Goal: Task Accomplishment & Management: Use online tool/utility

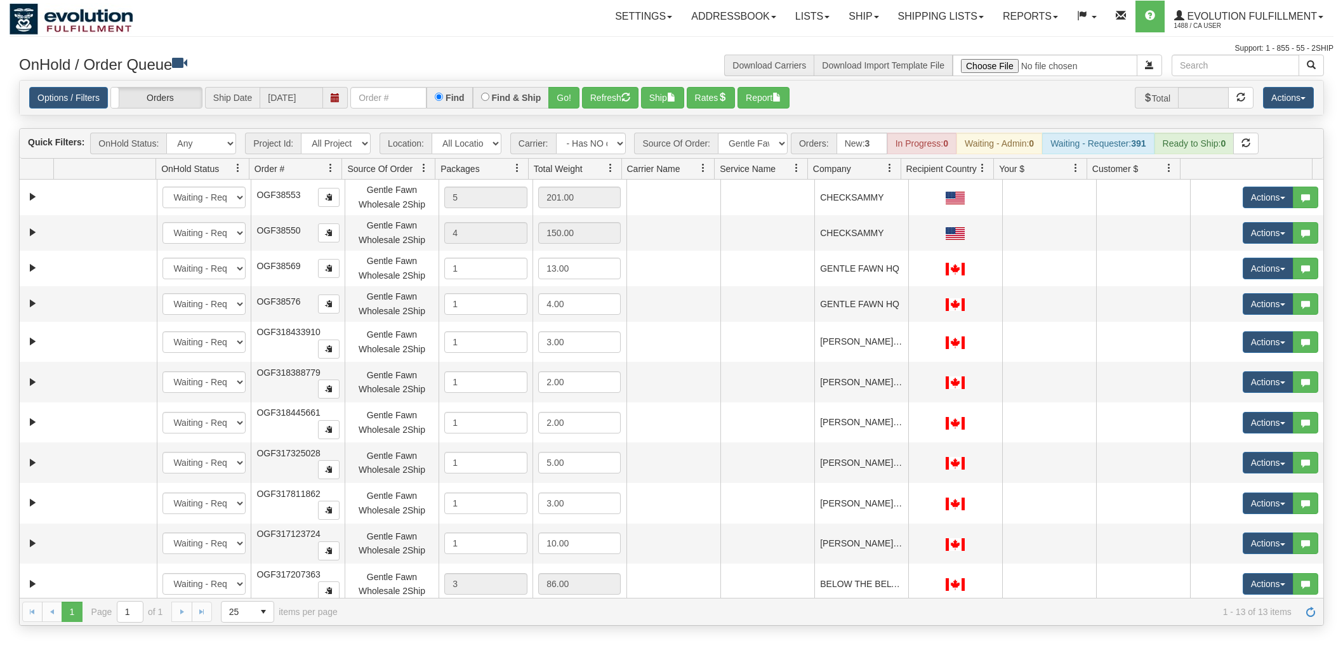
select select "-1"
select select "Gentle Fawn Wholesale 2Ship"
click at [598, 103] on button "Refresh" at bounding box center [610, 98] width 56 height 22
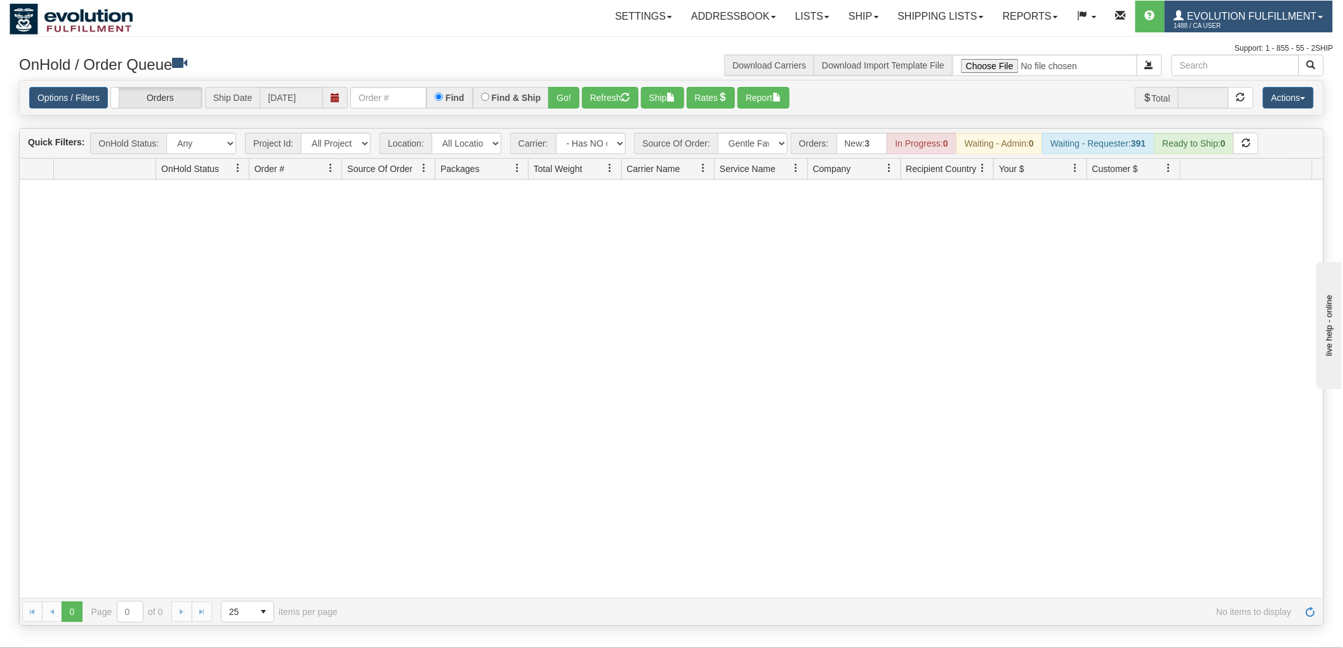
click at [1271, 4] on link "Evolution Fulfillment 1488 / CA User" at bounding box center [1248, 17] width 168 height 32
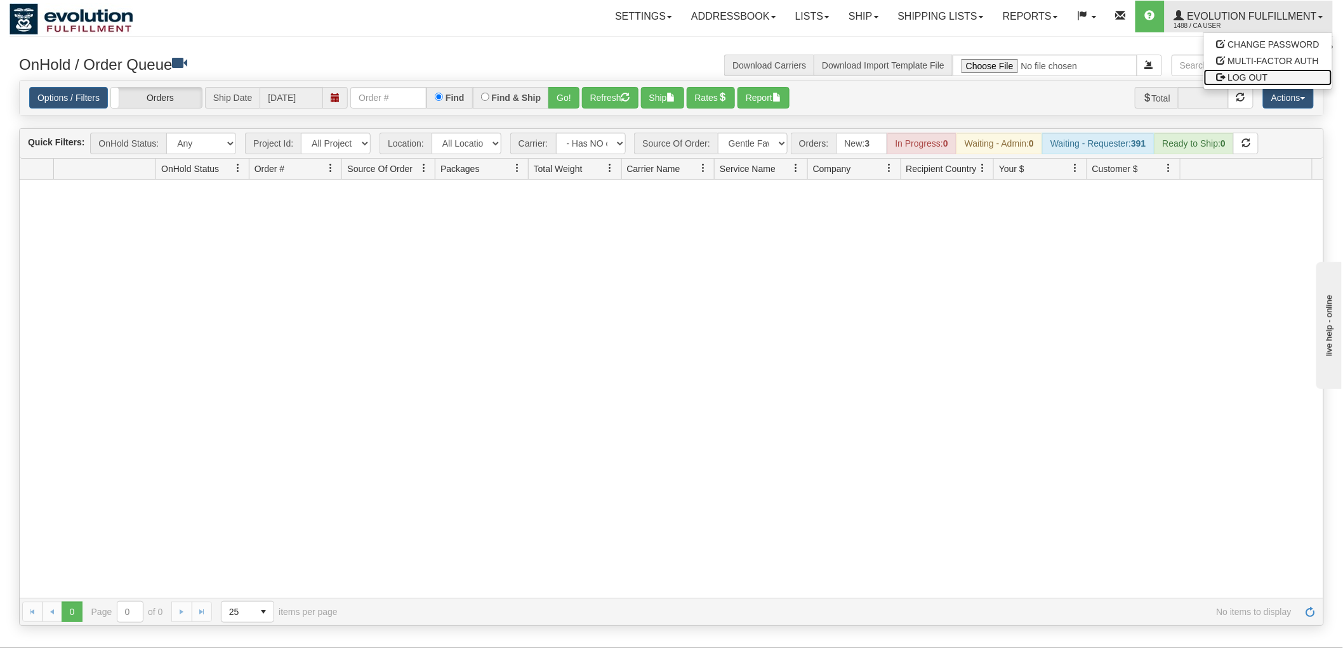
click at [1251, 74] on span "LOG OUT" at bounding box center [1248, 77] width 40 height 10
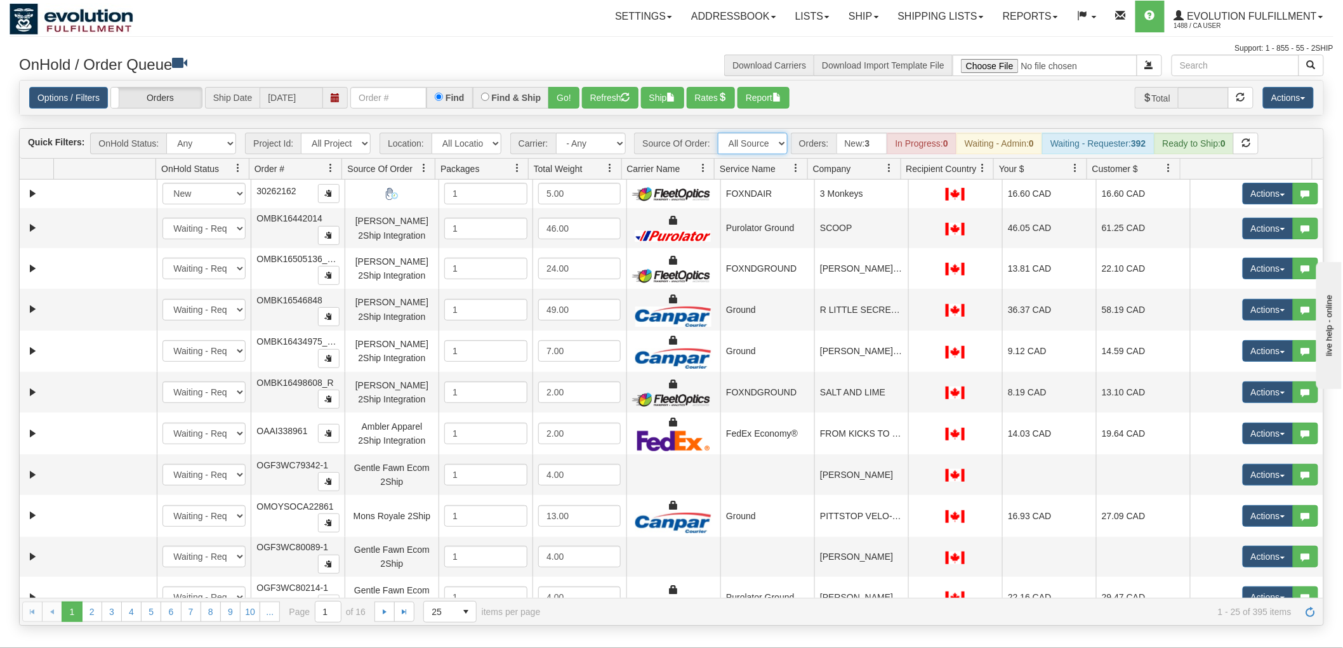
click at [753, 136] on select "All Sources AirBlaster 2Ship Integration Ambler Apparel 2Ship Integration BC [M…" at bounding box center [753, 144] width 70 height 22
select select "Gentle Fawn Wholesale 2Ship"
click at [718, 133] on select "All Sources AirBlaster 2Ship Integration Ambler Apparel 2Ship Integration BC [M…" at bounding box center [753, 144] width 70 height 22
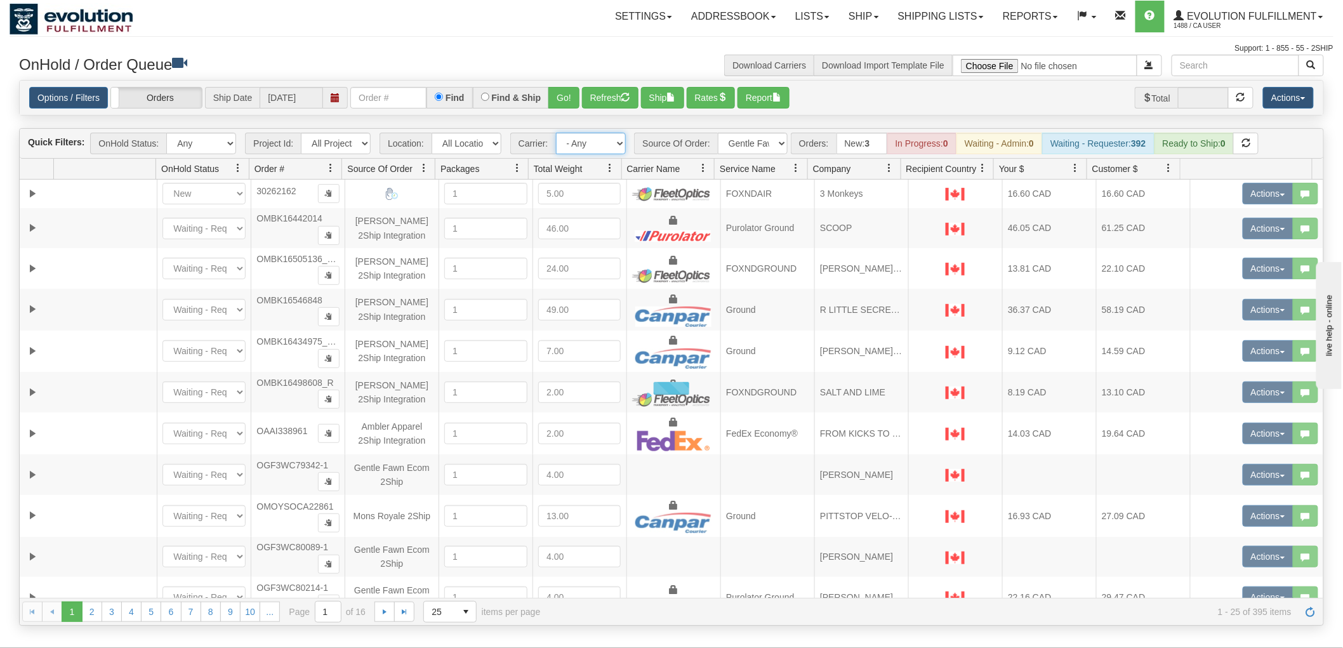
click at [587, 140] on select "- Any - Has NO carrier assigned - Has a carrier assigned FleetOptics Inc. My Ca…" at bounding box center [591, 144] width 70 height 22
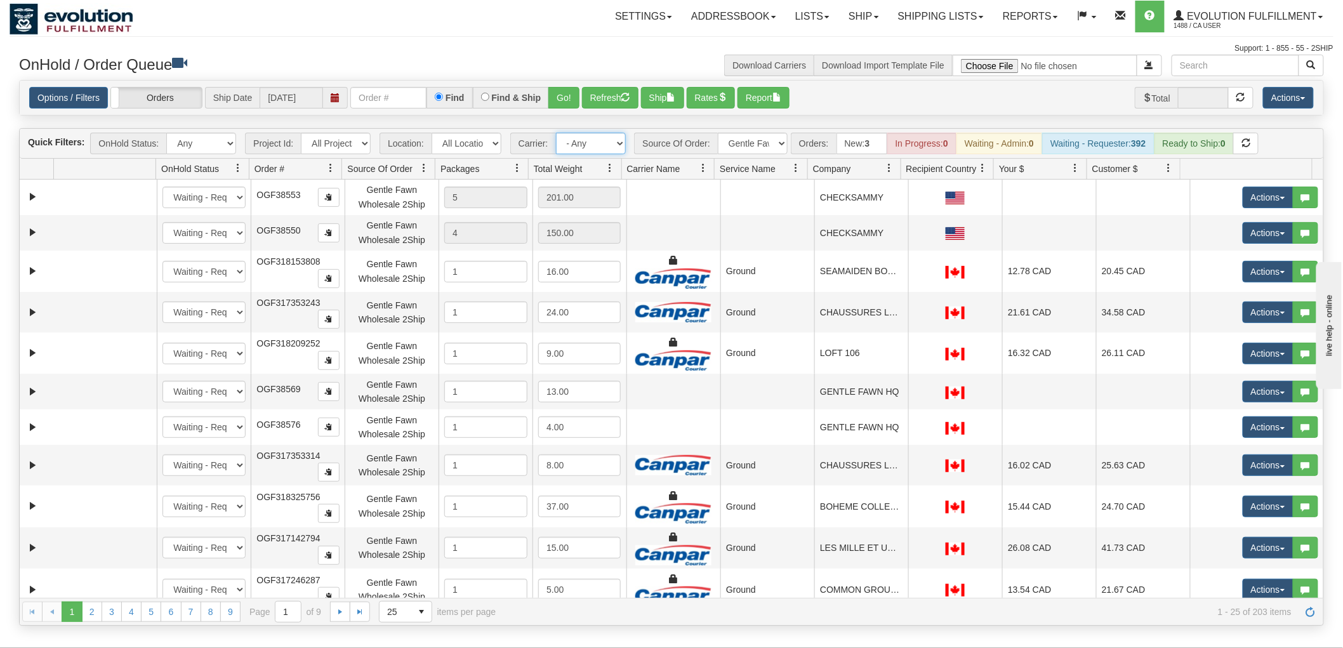
select select "-1"
click at [556, 133] on select "- Any - Has NO carrier assigned - Has a carrier assigned FleetOptics Inc. My Ca…" at bounding box center [591, 144] width 70 height 22
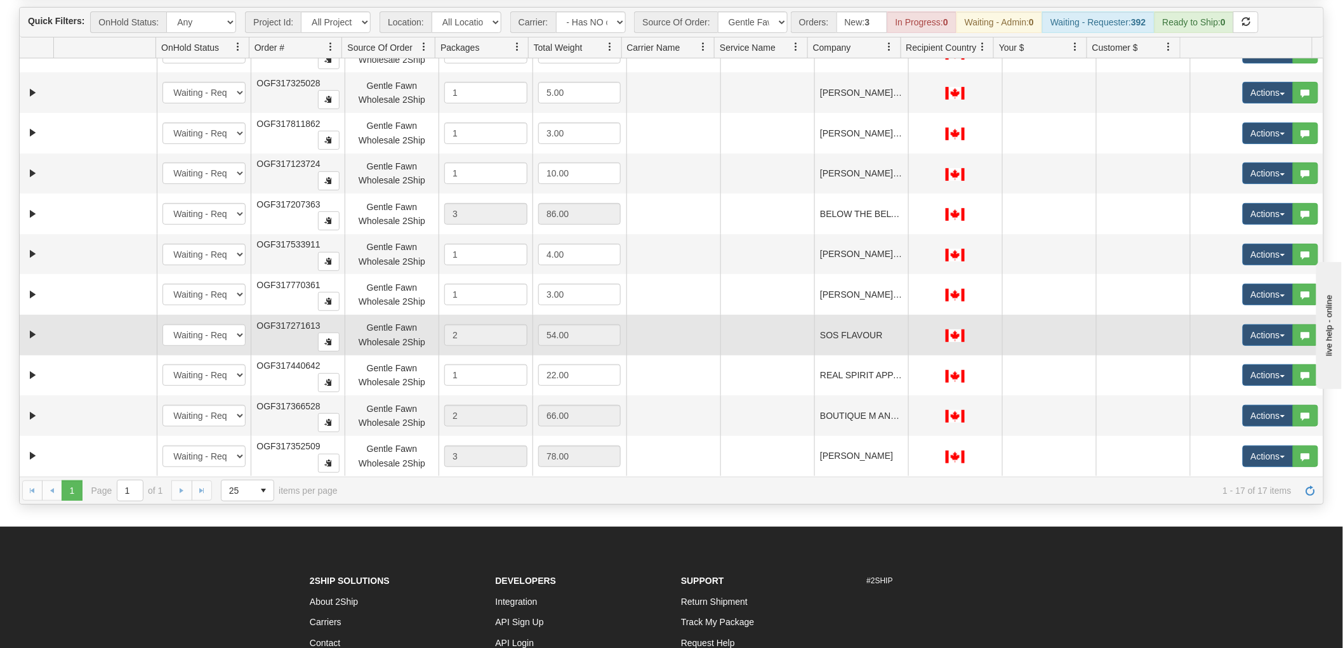
scroll to position [141, 0]
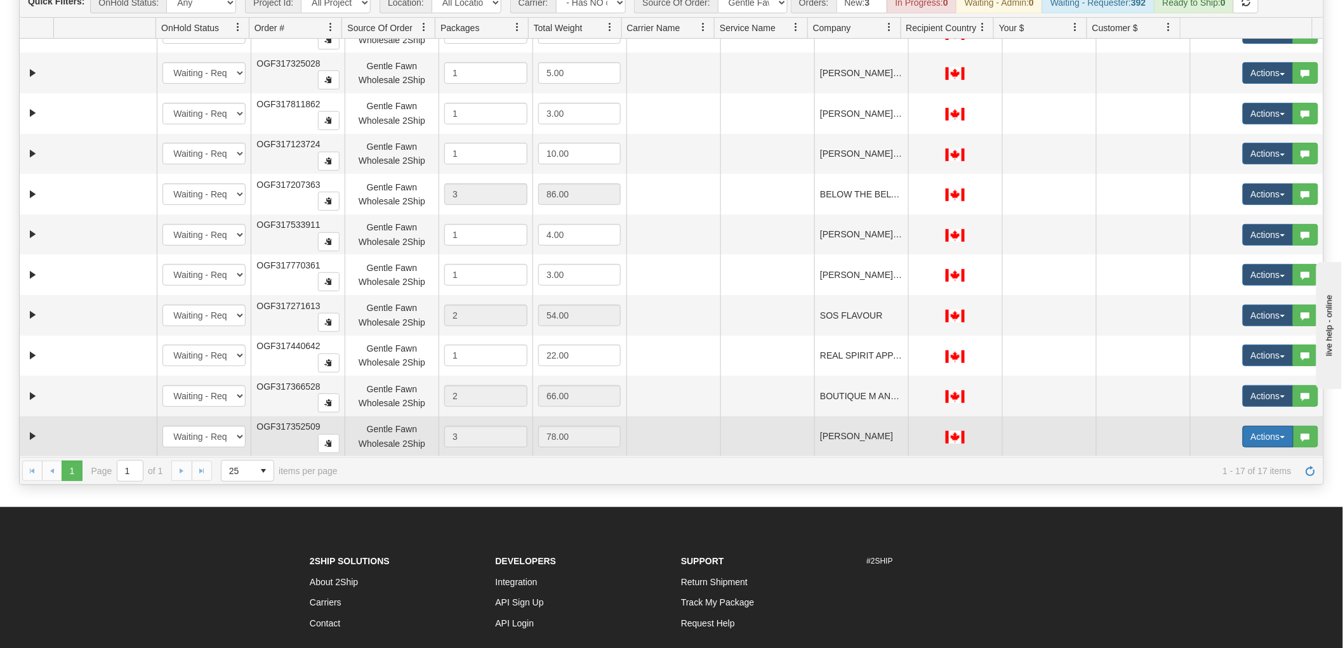
click at [1251, 440] on button "Actions" at bounding box center [1267, 437] width 51 height 22
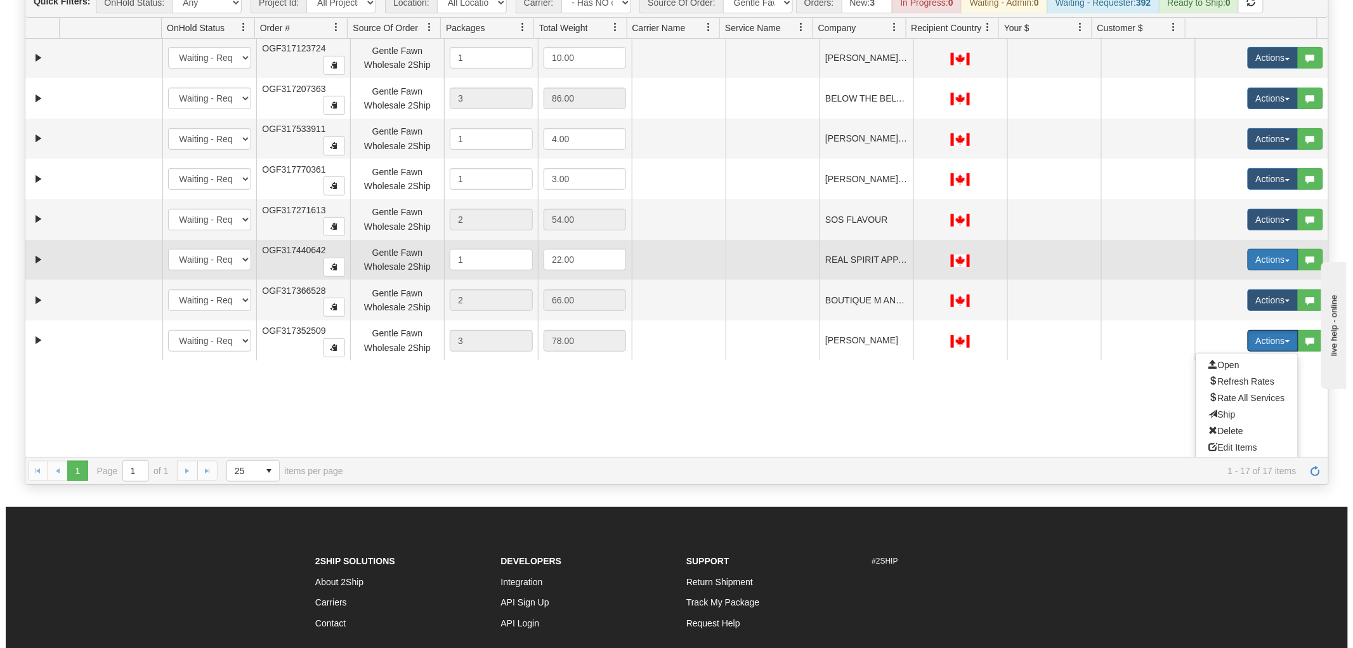
scroll to position [348, 0]
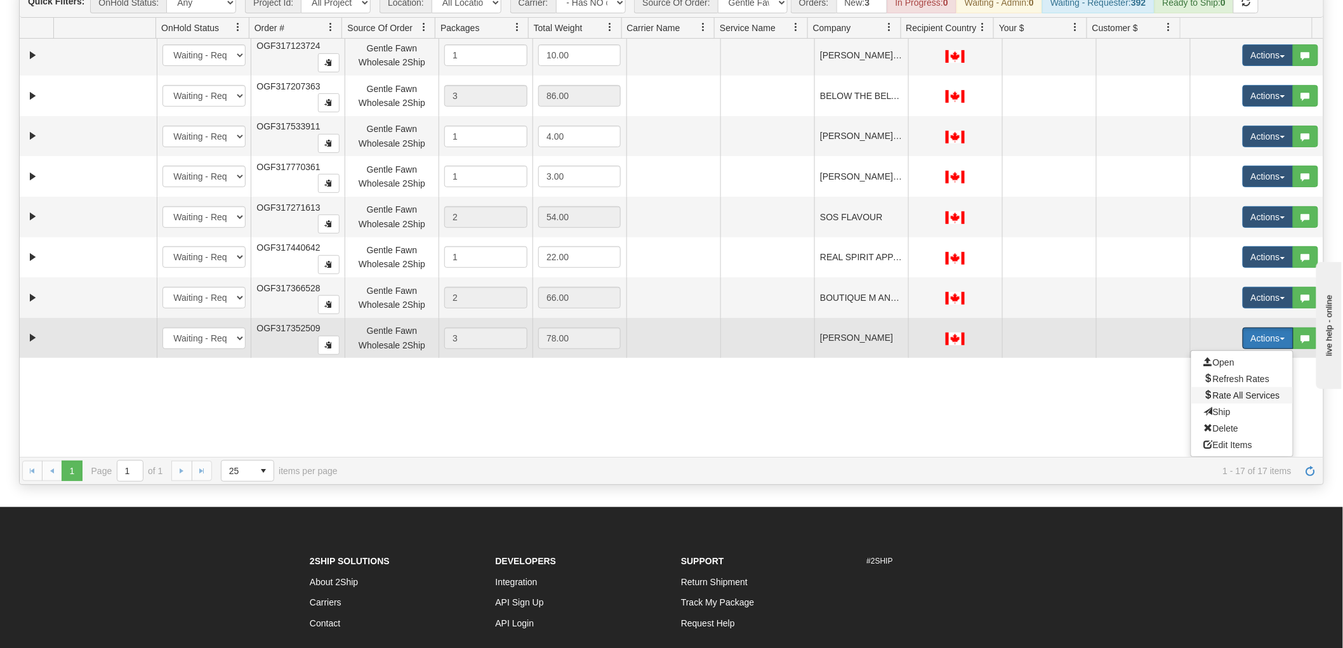
click at [1233, 392] on span "Rate All Services" at bounding box center [1242, 395] width 76 height 10
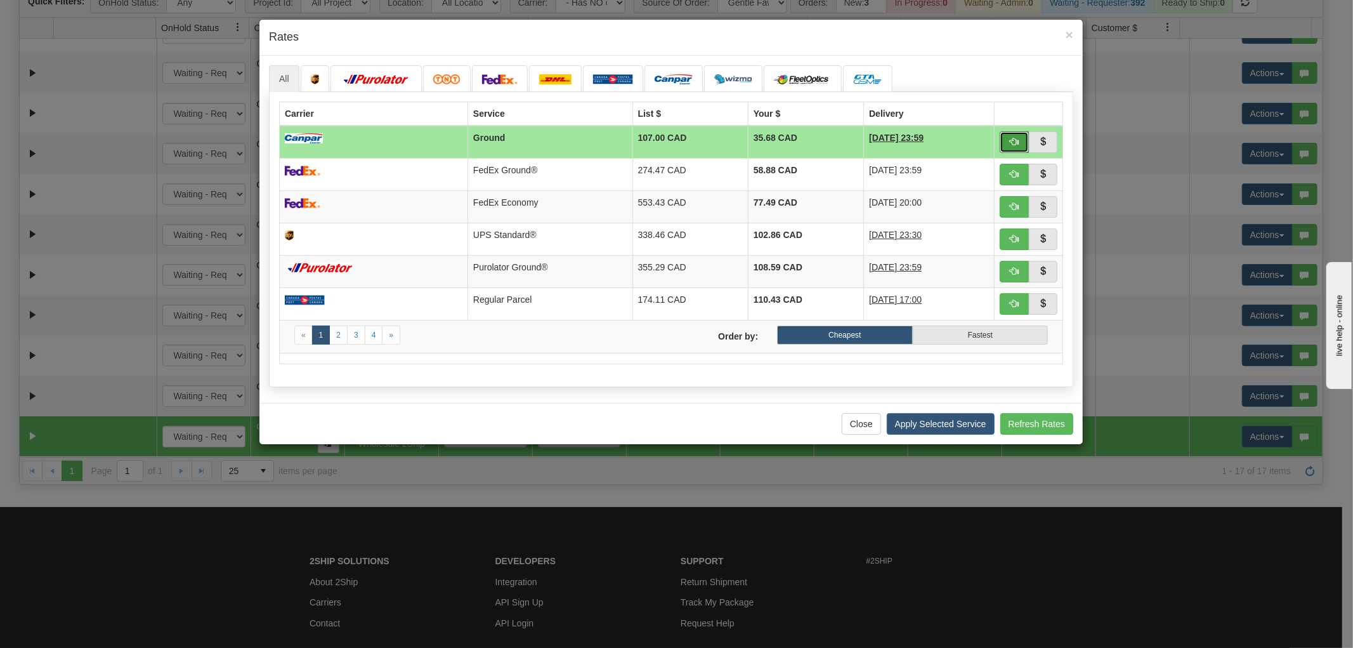
click at [1017, 137] on span "button" at bounding box center [1014, 141] width 9 height 9
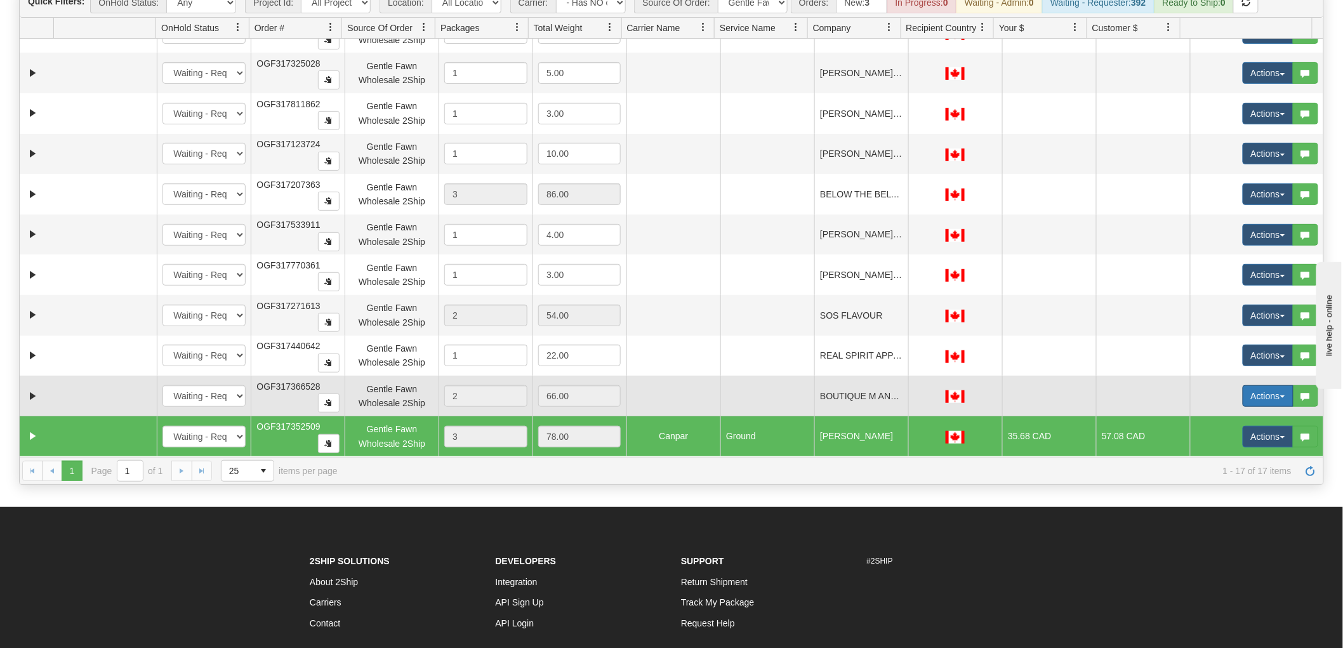
click at [1242, 393] on button "Actions" at bounding box center [1267, 396] width 51 height 22
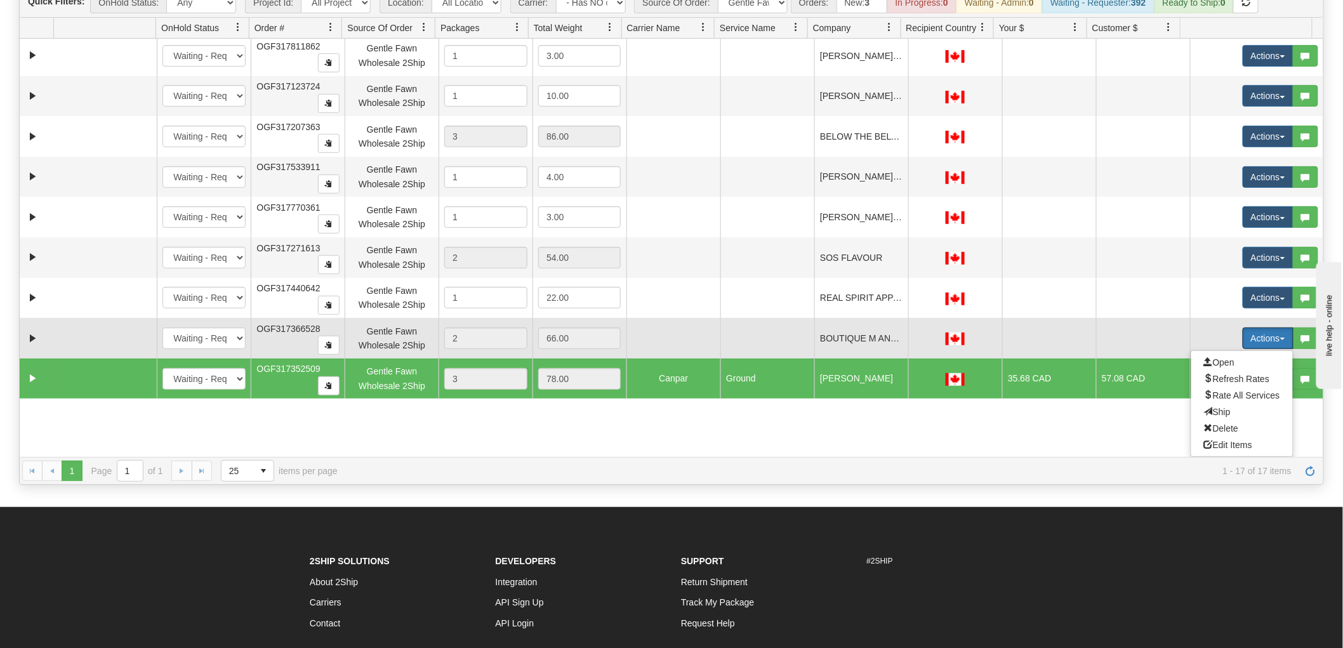
click at [1245, 392] on span "Rate All Services" at bounding box center [1242, 395] width 76 height 10
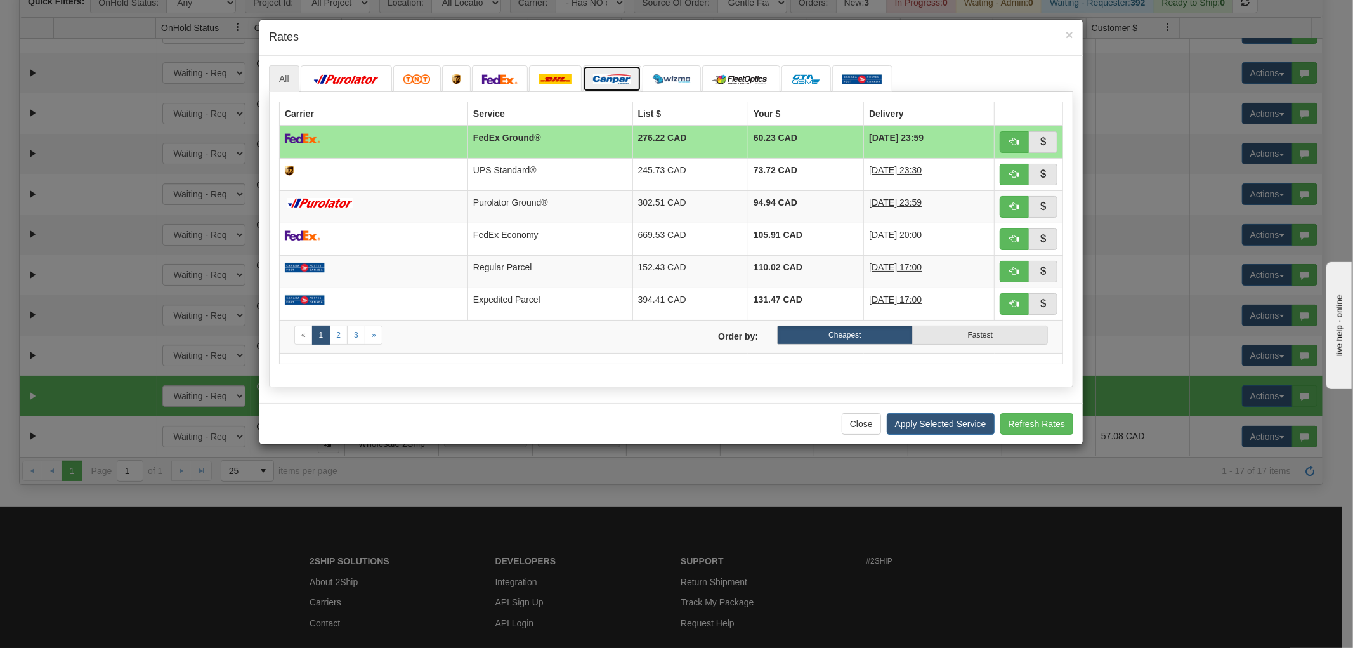
click at [599, 91] on link at bounding box center [612, 78] width 58 height 27
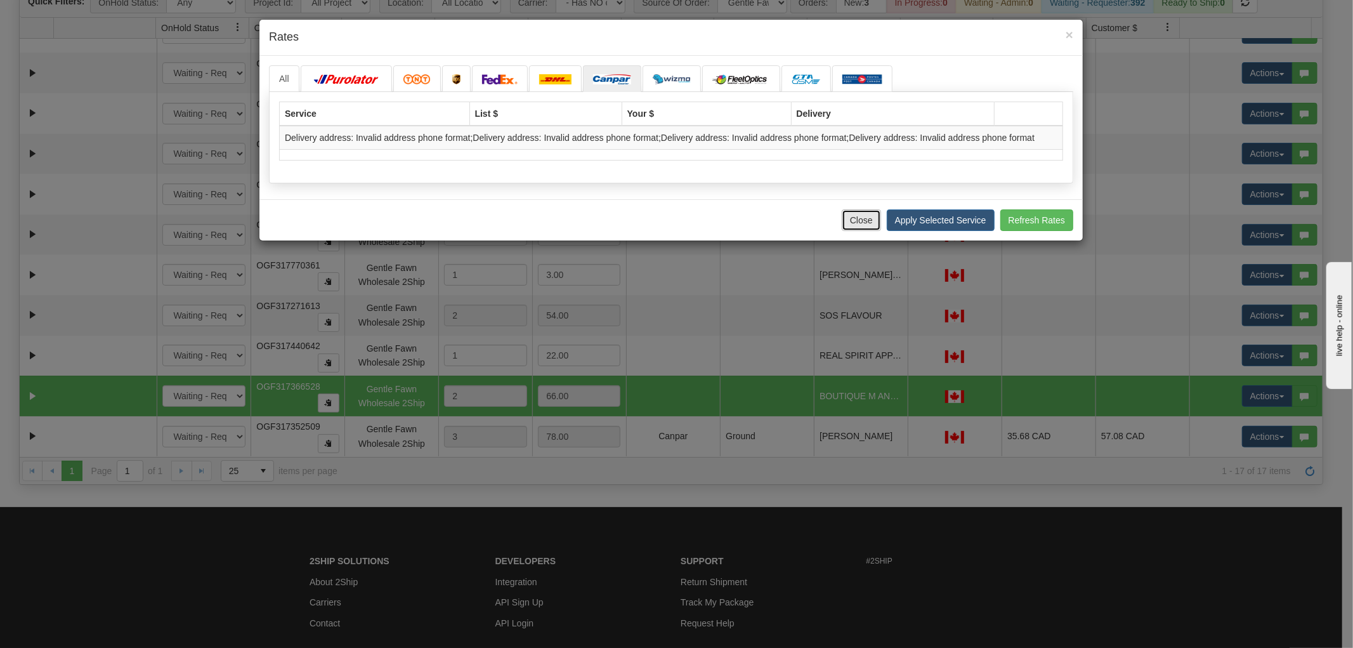
click at [862, 222] on button "Close" at bounding box center [861, 220] width 39 height 22
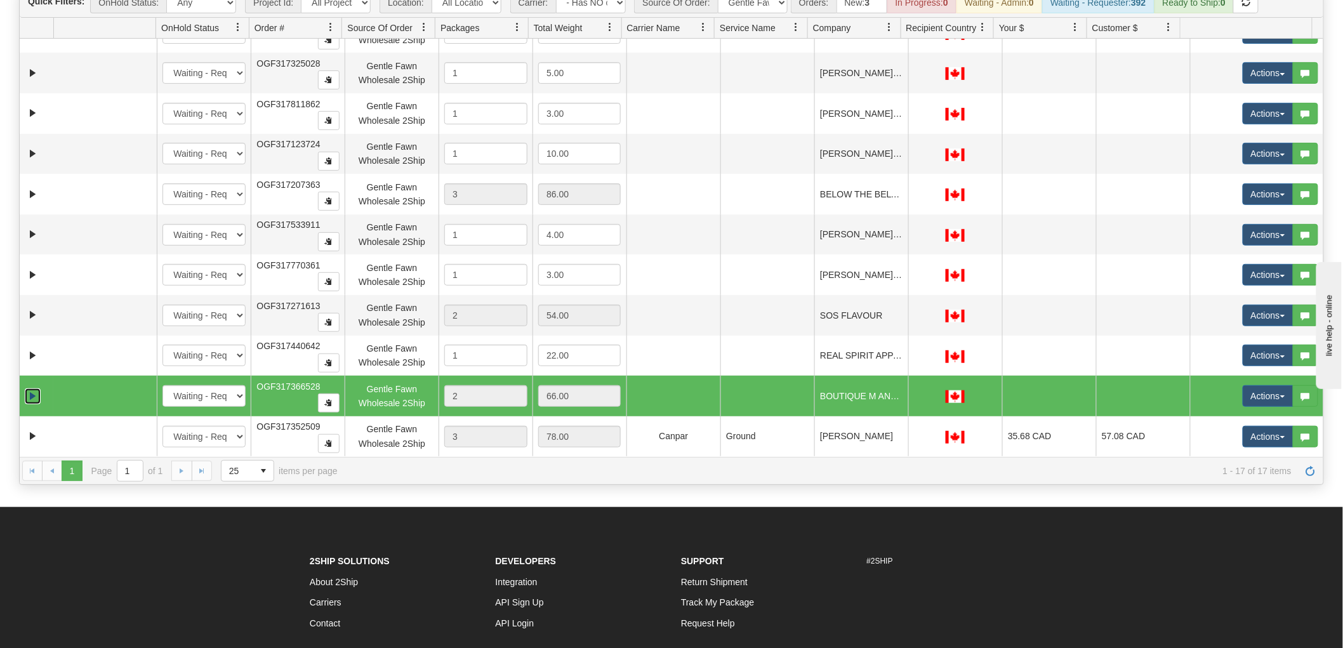
click at [30, 395] on link "Expand" at bounding box center [33, 396] width 16 height 16
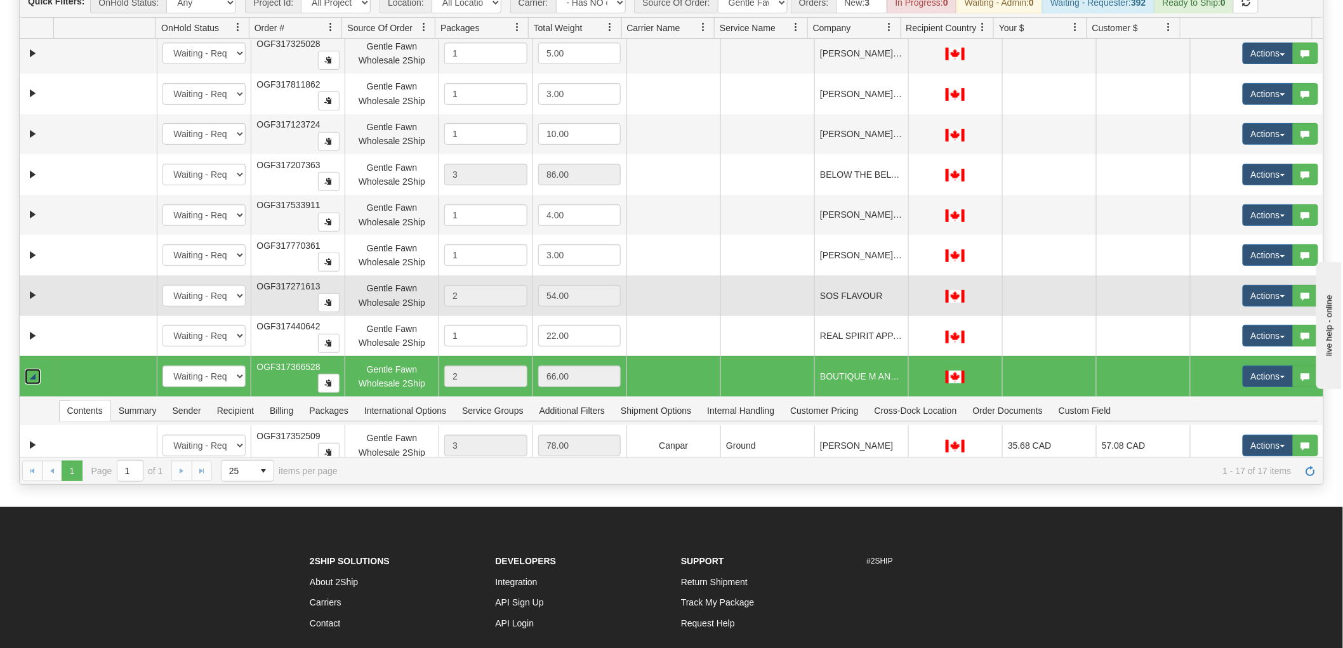
scroll to position [278, 0]
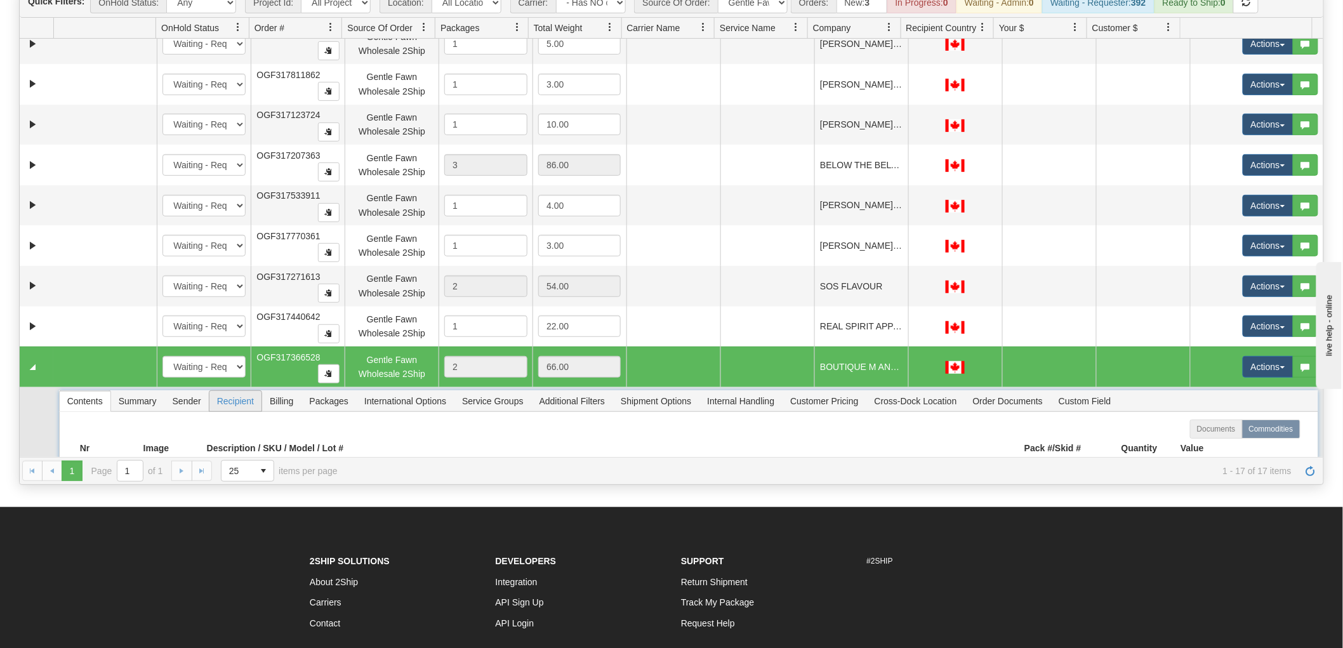
click at [237, 398] on span "Recipient" at bounding box center [235, 401] width 52 height 20
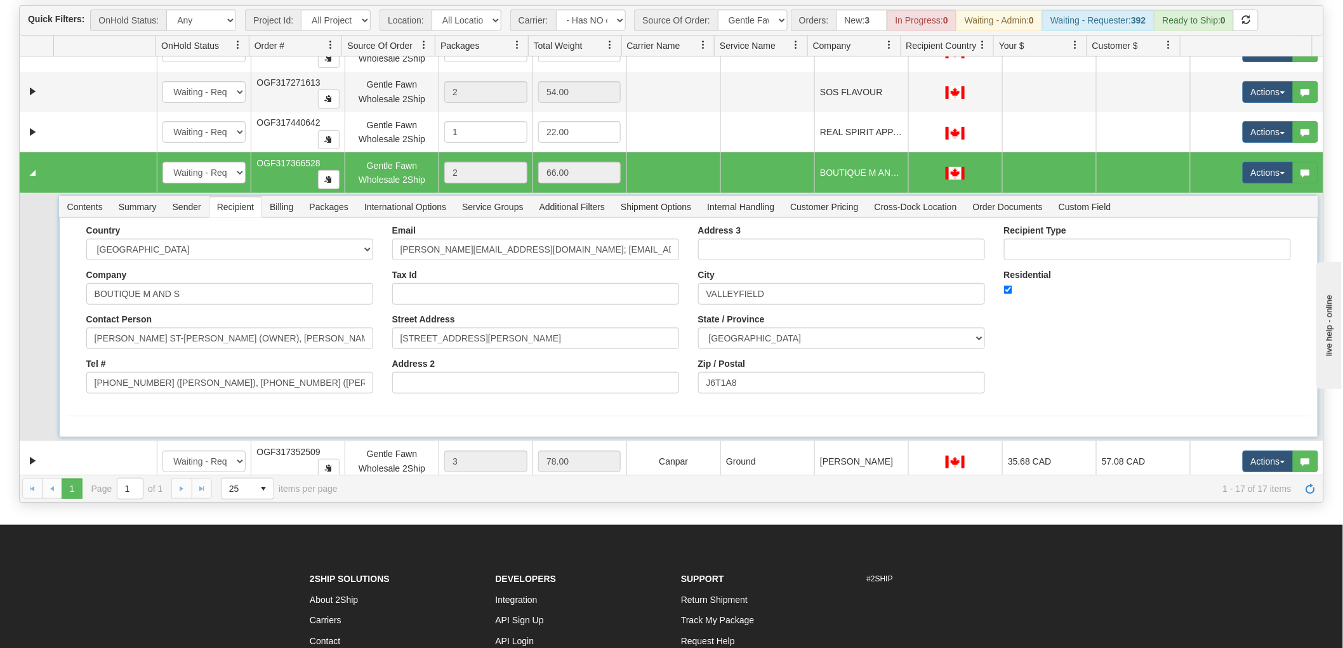
scroll to position [122, 0]
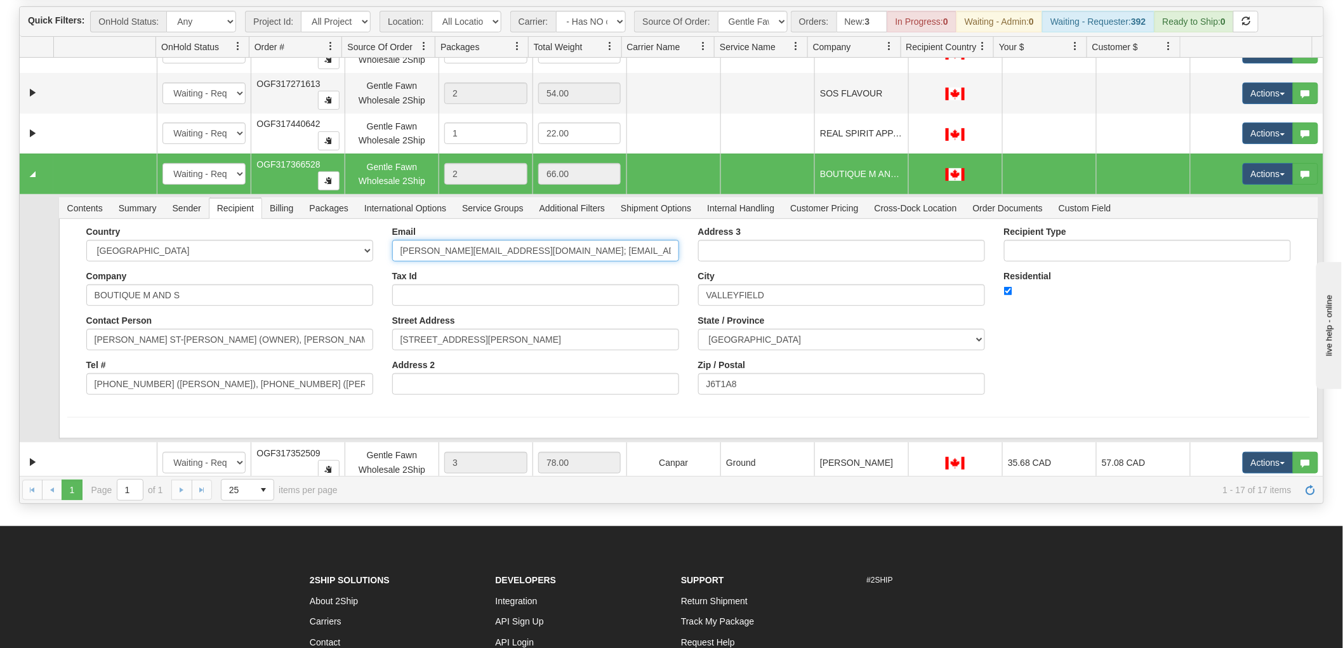
drag, startPoint x: 513, startPoint y: 249, endPoint x: 895, endPoint y: 254, distance: 382.7
click at [895, 254] on div "Country [GEOGRAPHIC_DATA] [GEOGRAPHIC_DATA] [GEOGRAPHIC_DATA] [GEOGRAPHIC_DATA]…" at bounding box center [688, 316] width 1242 height 178
type input "[PERSON_NAME][EMAIL_ADDRESS][DOMAIN_NAME]"
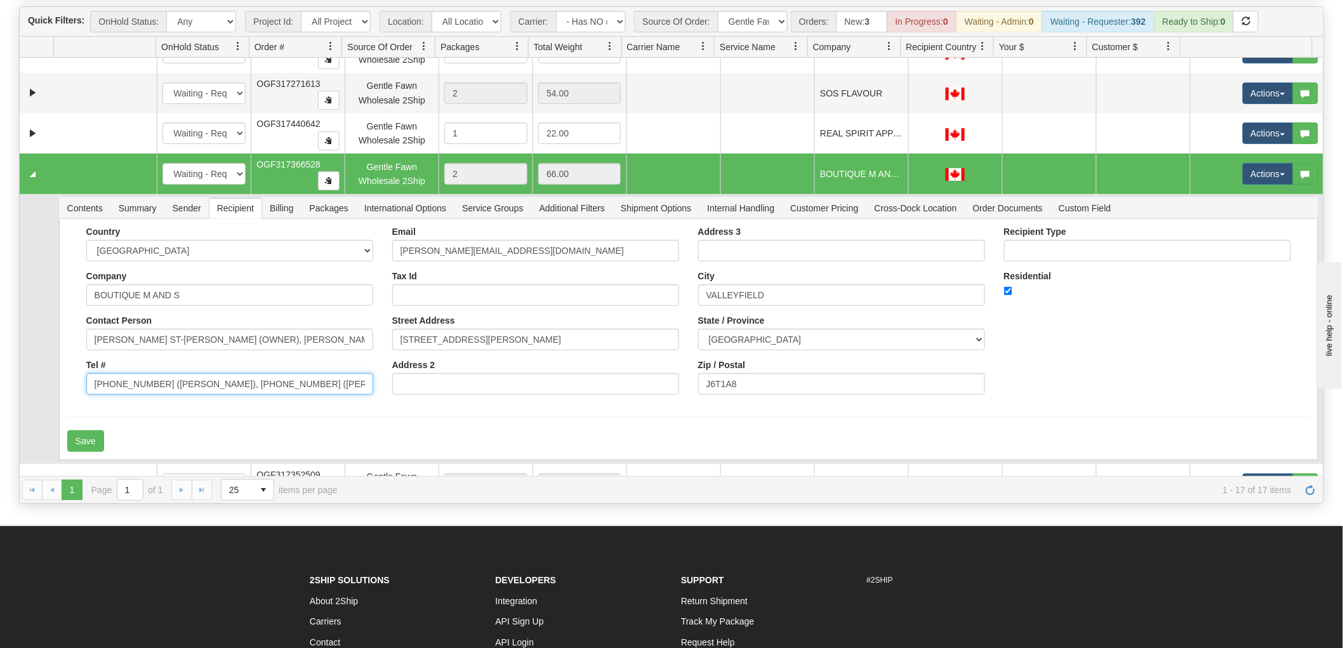
drag, startPoint x: 151, startPoint y: 382, endPoint x: 463, endPoint y: 393, distance: 312.4
click at [463, 393] on div "Country [GEOGRAPHIC_DATA] [GEOGRAPHIC_DATA] [GEOGRAPHIC_DATA] [GEOGRAPHIC_DATA]…" at bounding box center [688, 316] width 1242 height 178
type input "[PHONE_NUMBER]"
click at [87, 433] on button "Save" at bounding box center [85, 441] width 37 height 22
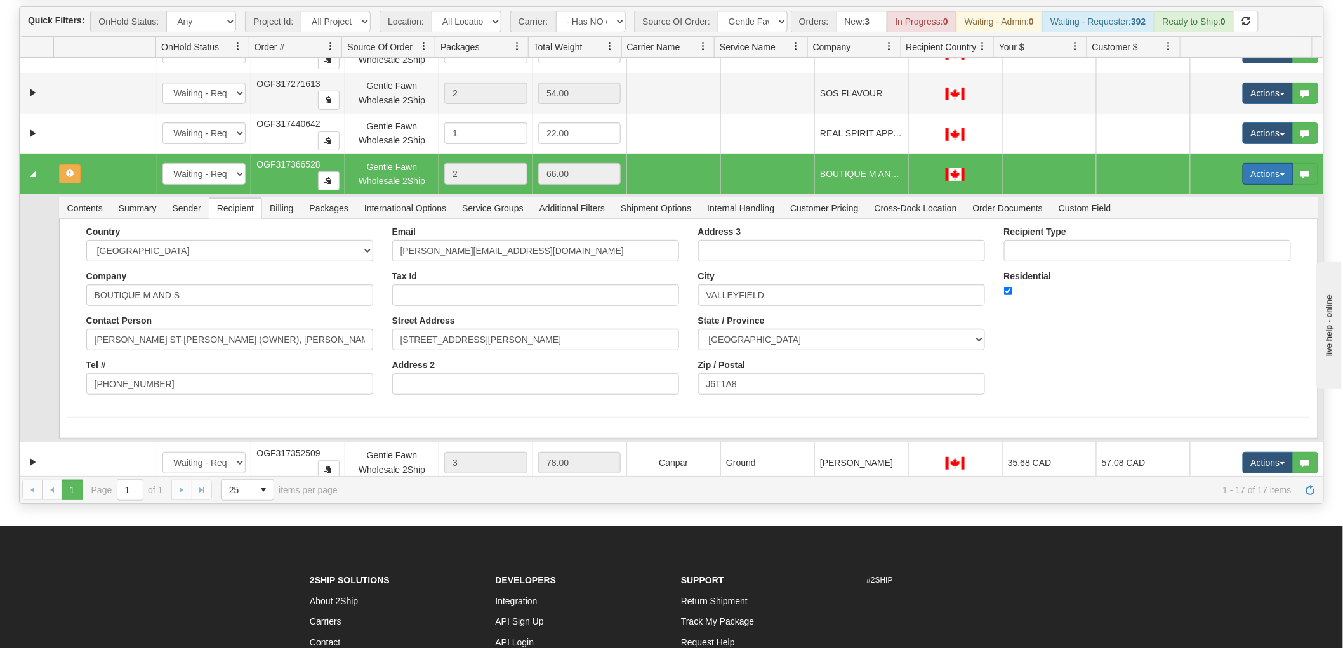
click at [1249, 184] on button "Actions" at bounding box center [1267, 174] width 51 height 22
click at [1237, 227] on span "Rate All Services" at bounding box center [1242, 231] width 76 height 10
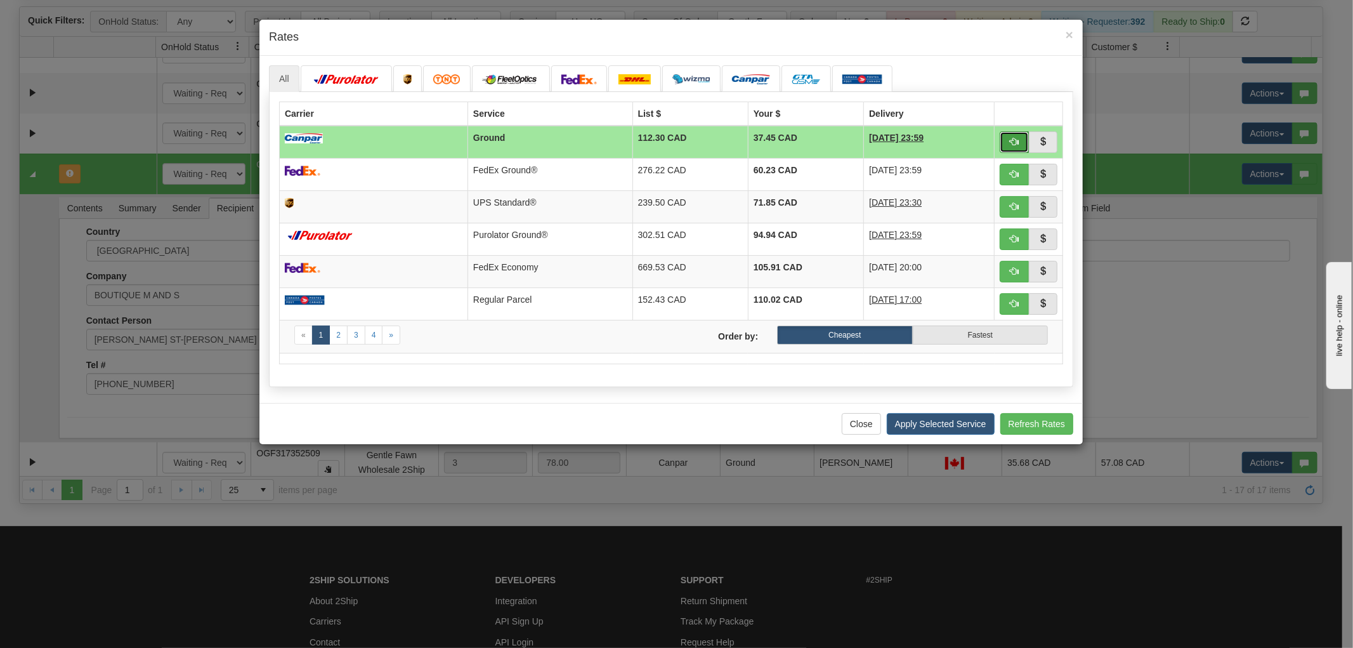
click at [1015, 134] on button "button" at bounding box center [1014, 142] width 29 height 22
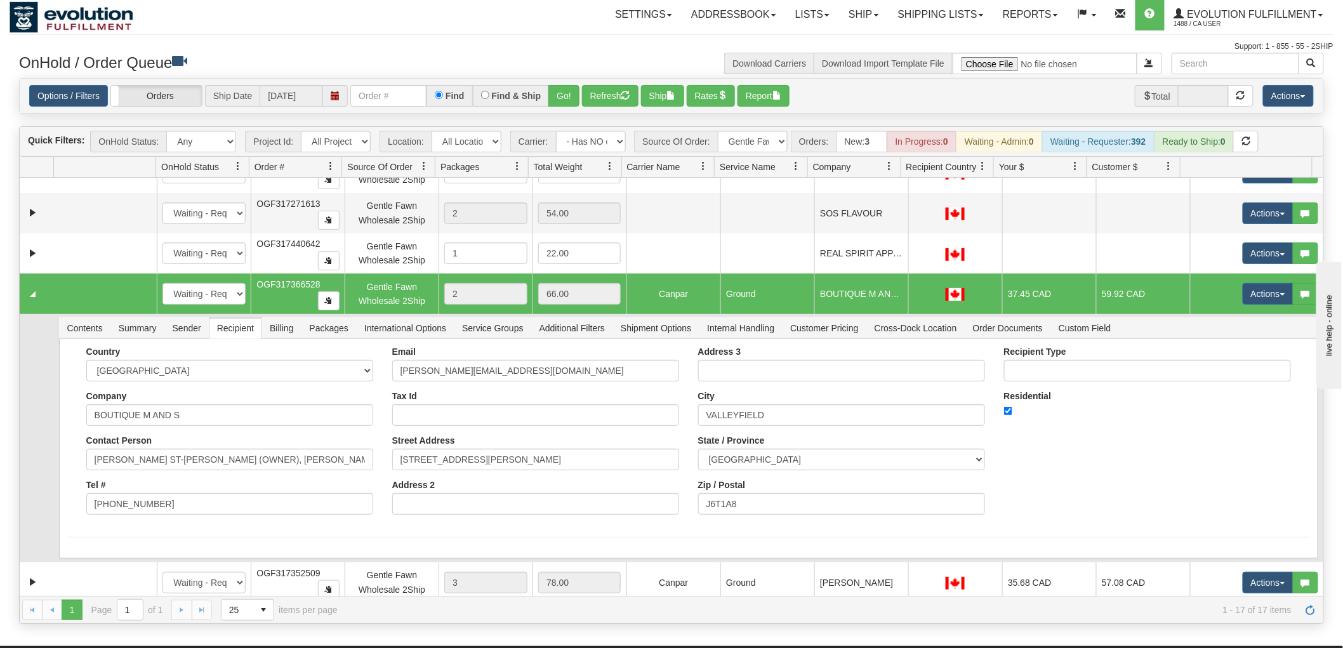
scroll to position [0, 0]
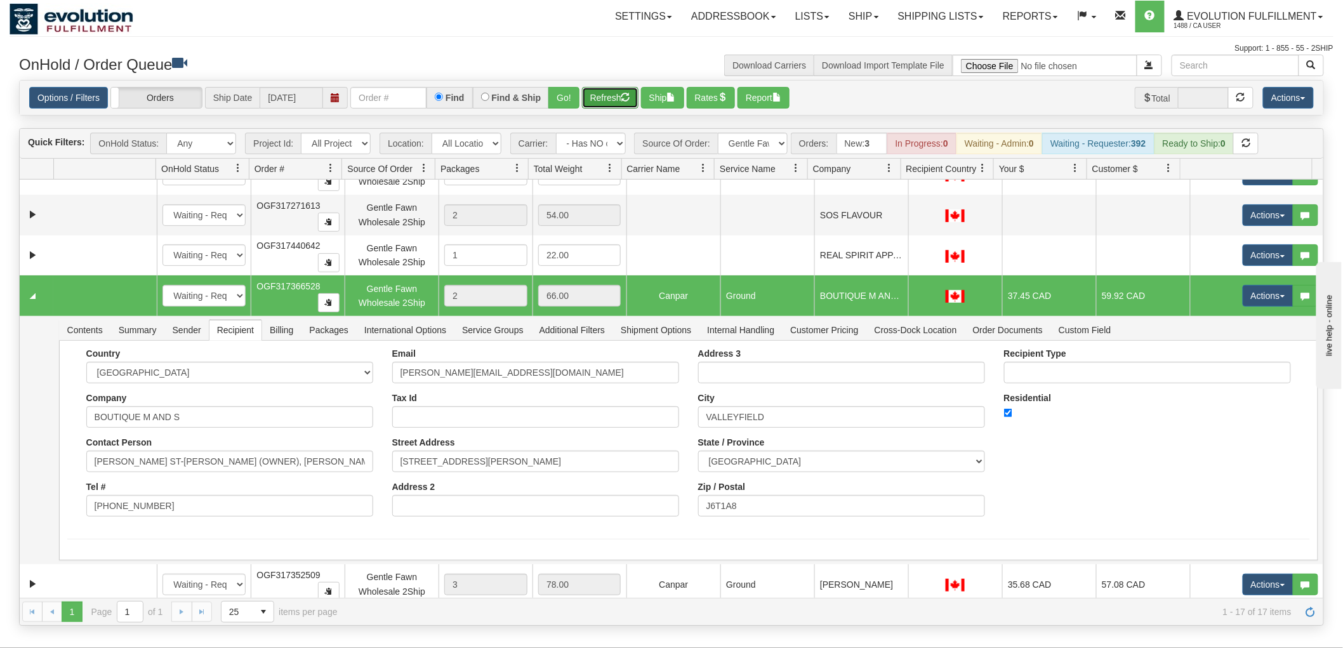
click at [598, 94] on button "Refresh" at bounding box center [610, 98] width 56 height 22
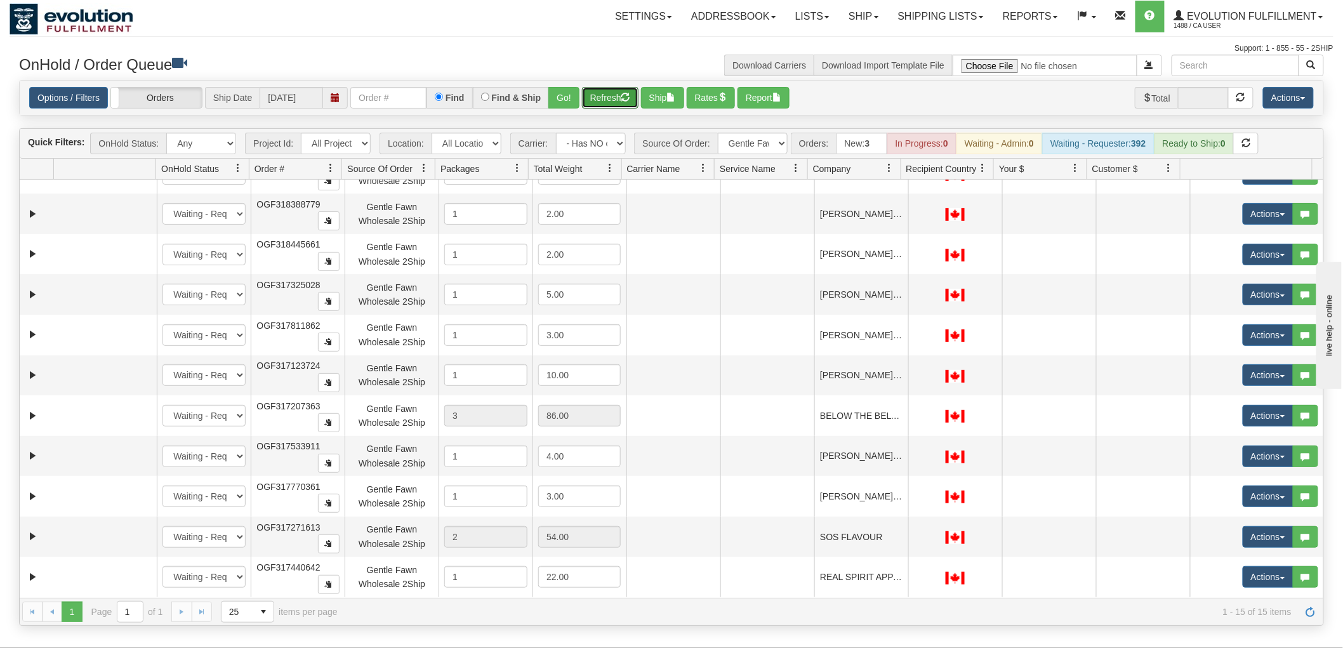
scroll to position [169, 0]
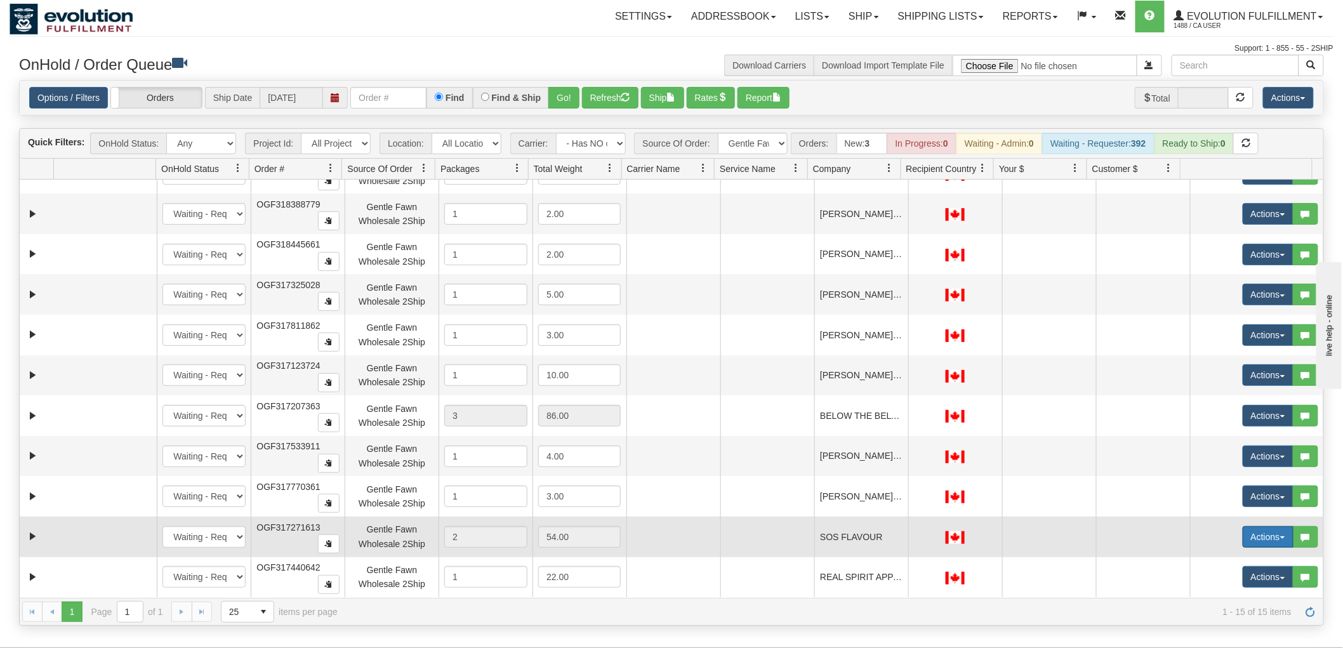
click at [1259, 534] on button "Actions" at bounding box center [1267, 537] width 51 height 22
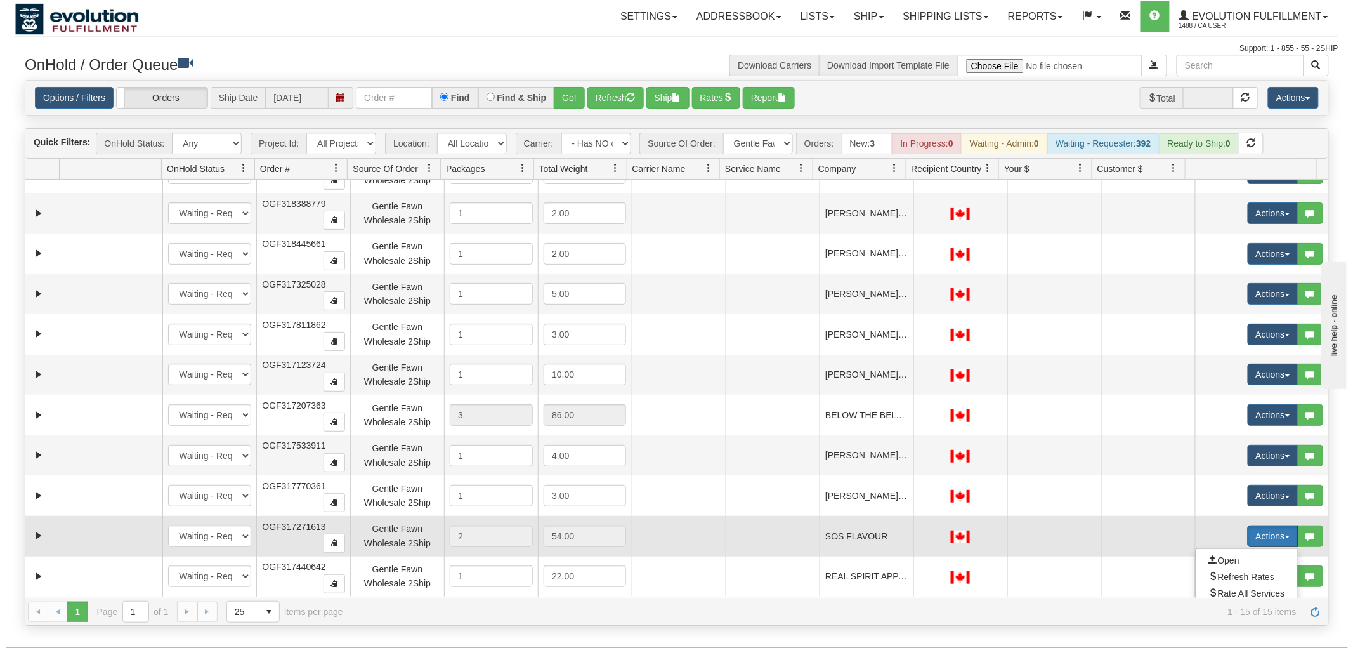
scroll to position [227, 0]
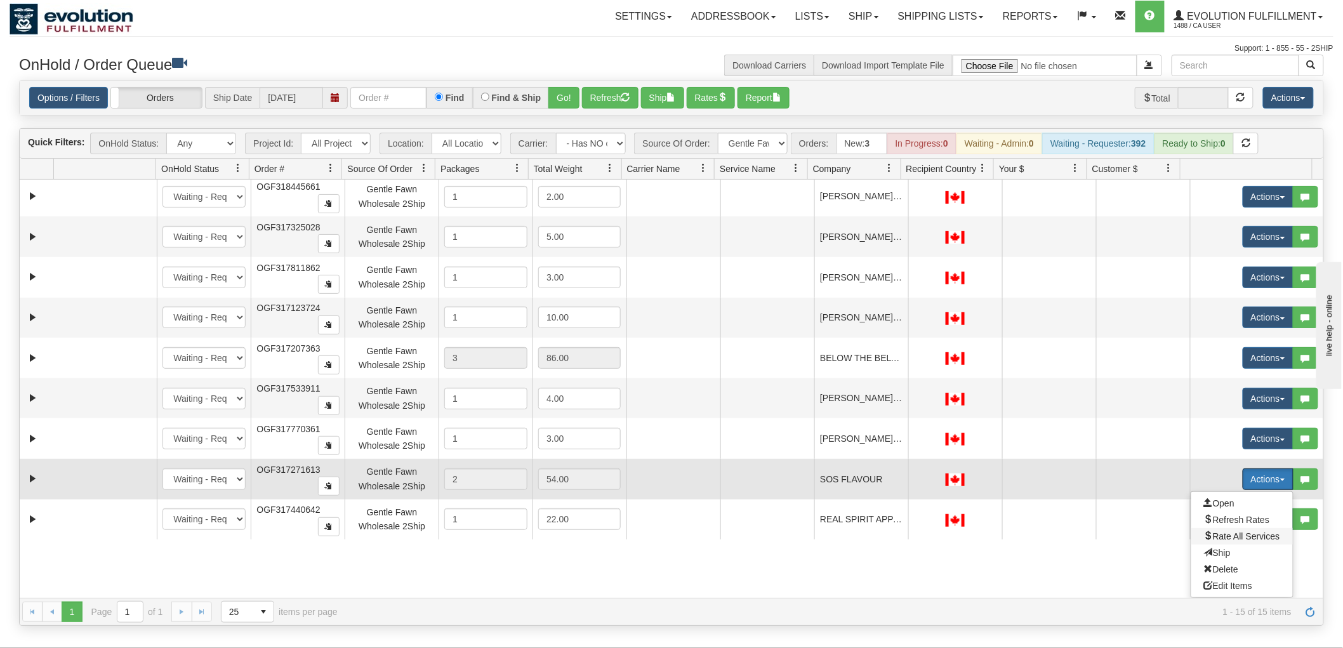
click at [1233, 535] on span "Rate All Services" at bounding box center [1242, 536] width 76 height 10
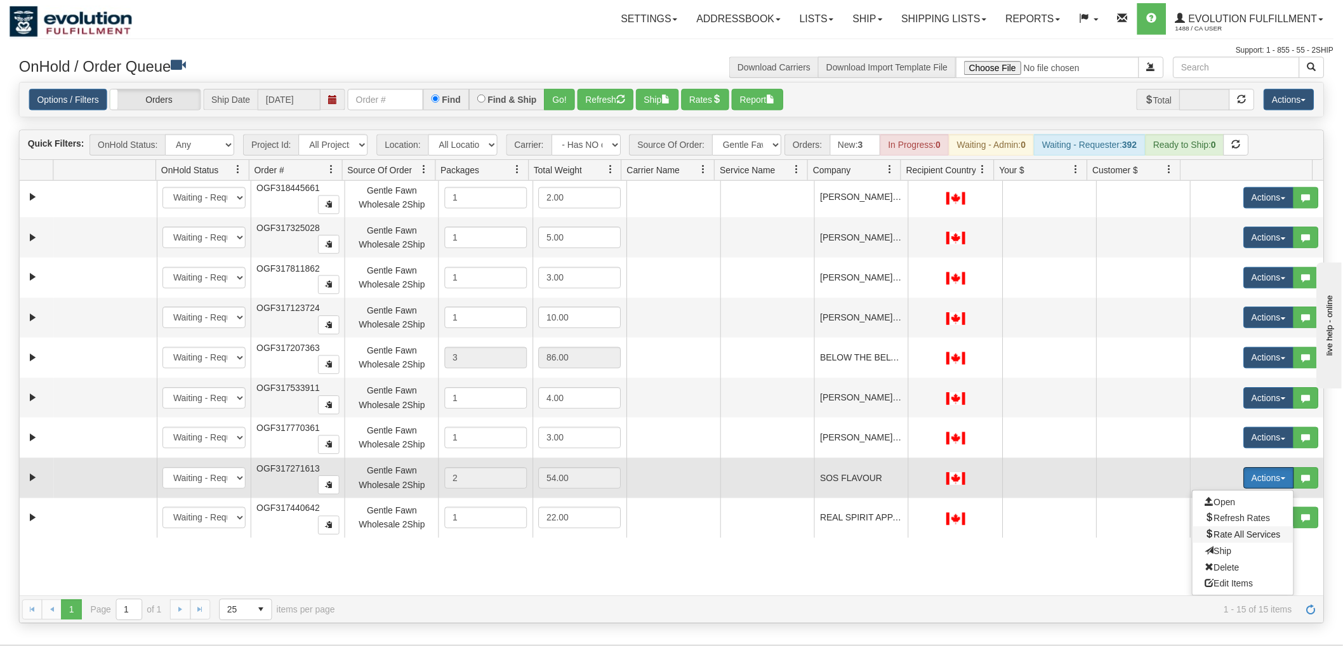
scroll to position [169, 0]
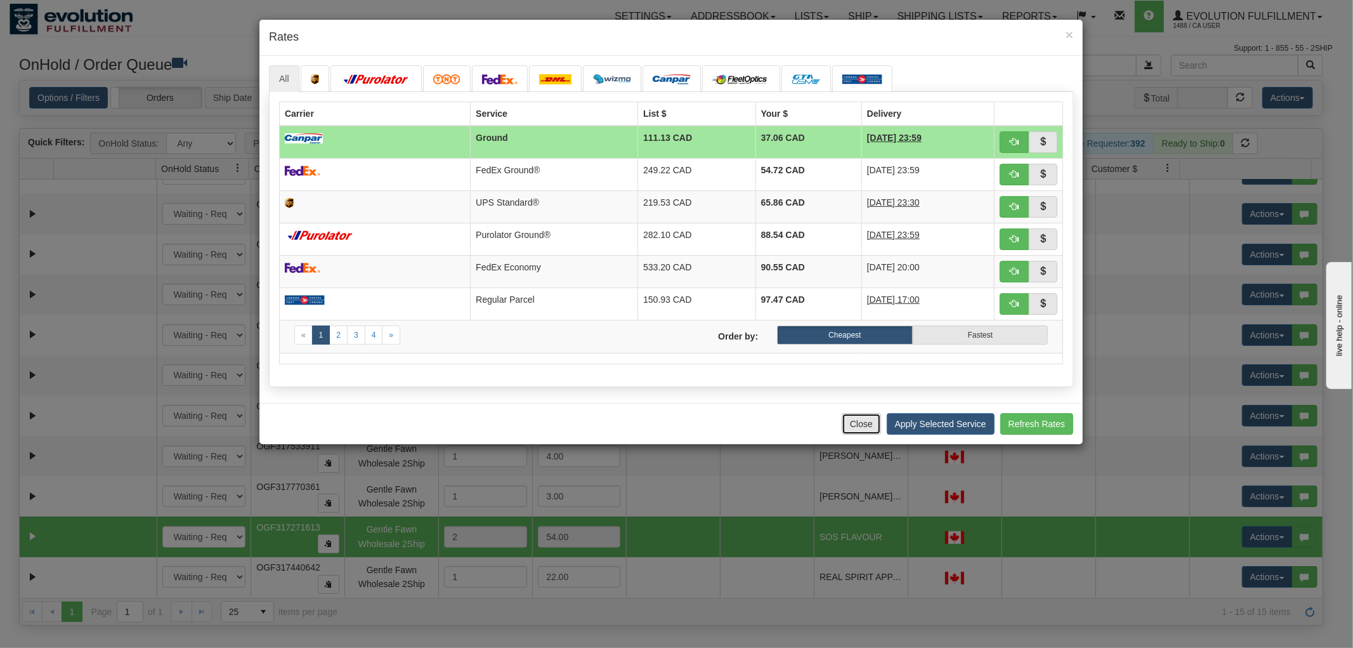
click at [862, 430] on button "Close" at bounding box center [861, 424] width 39 height 22
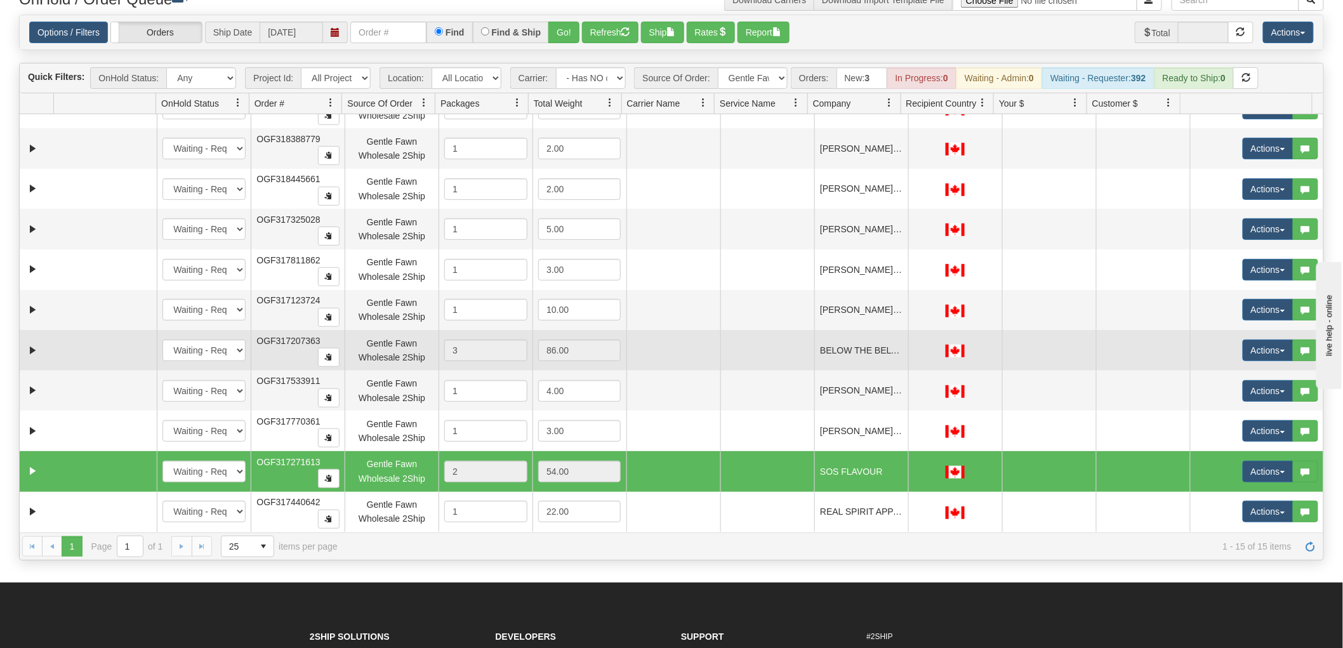
scroll to position [141, 0]
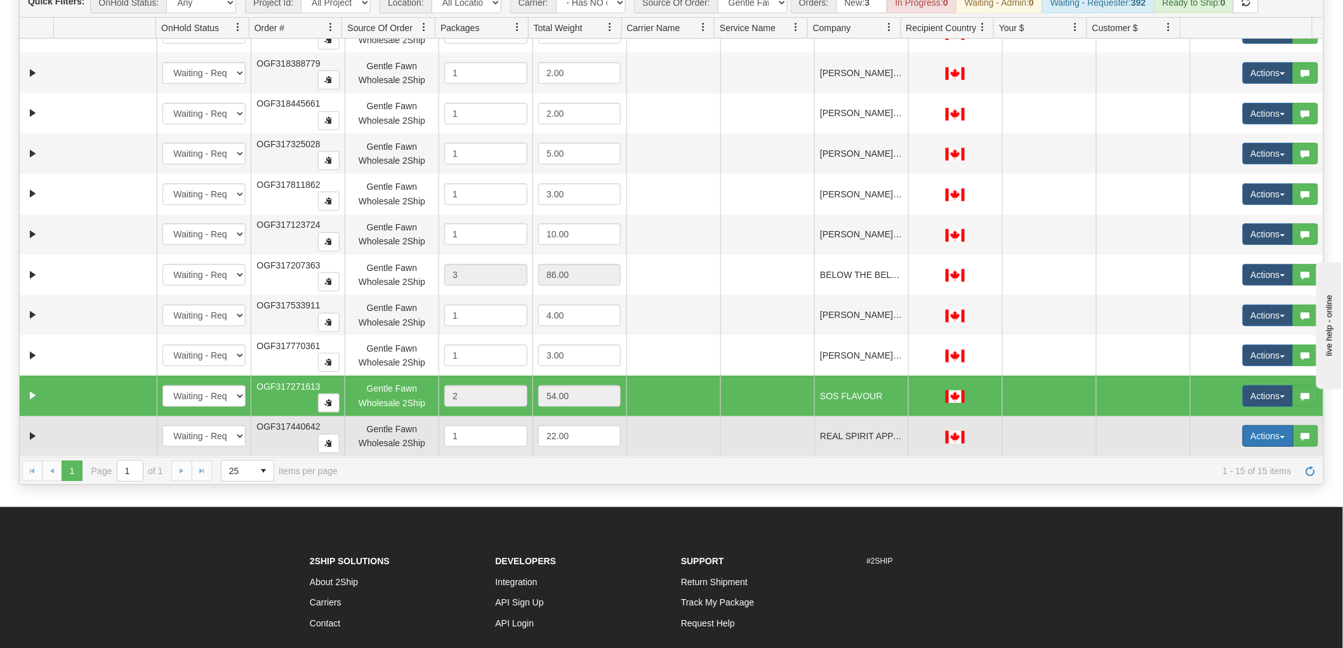
click at [1251, 442] on button "Actions" at bounding box center [1267, 436] width 51 height 22
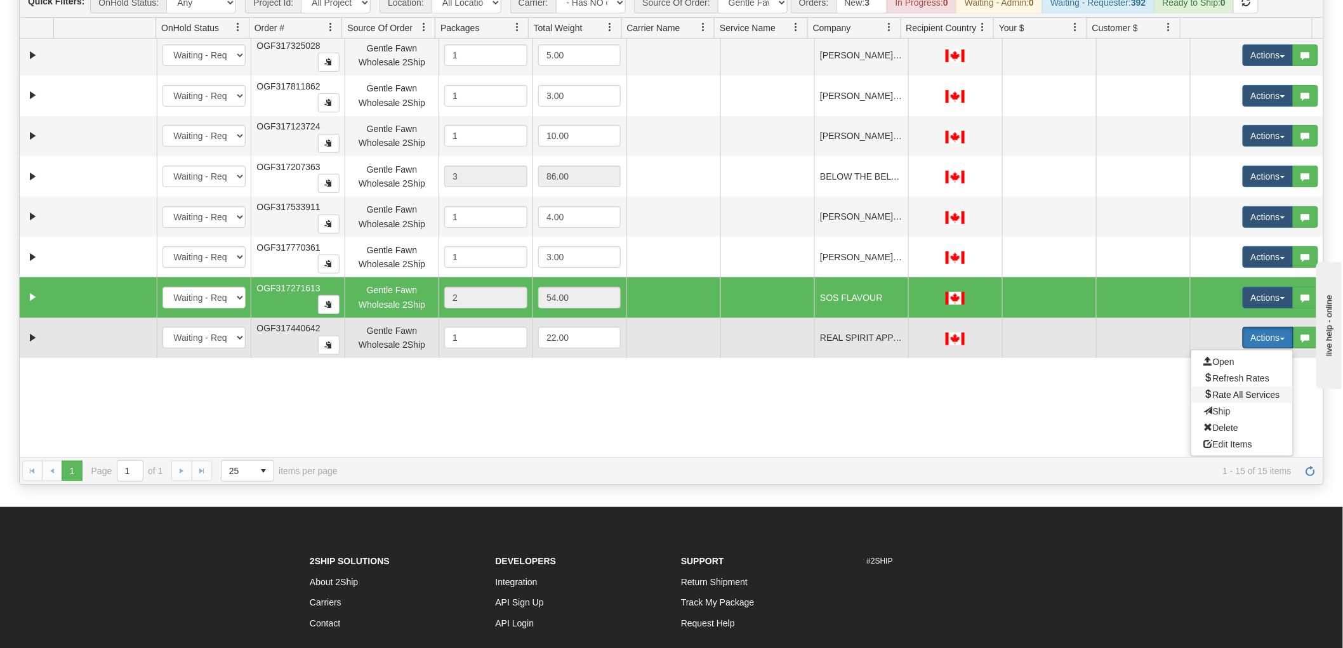
click at [1239, 390] on span "Rate All Services" at bounding box center [1242, 395] width 76 height 10
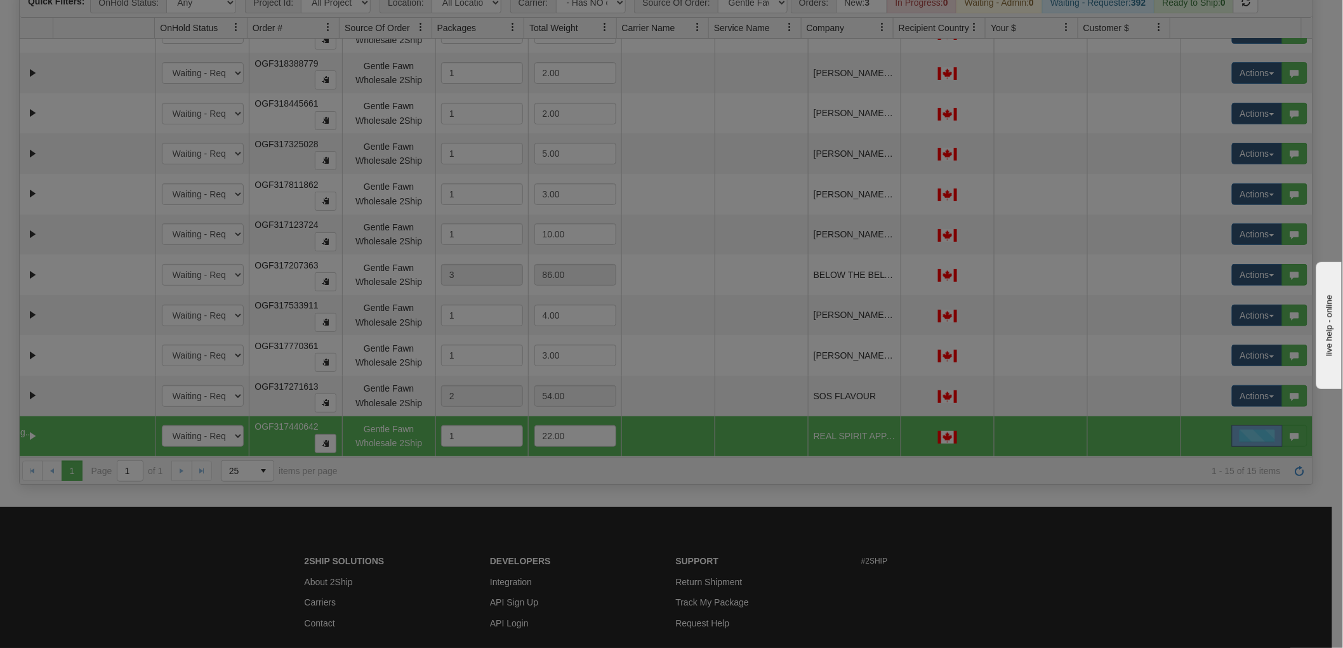
scroll to position [169, 0]
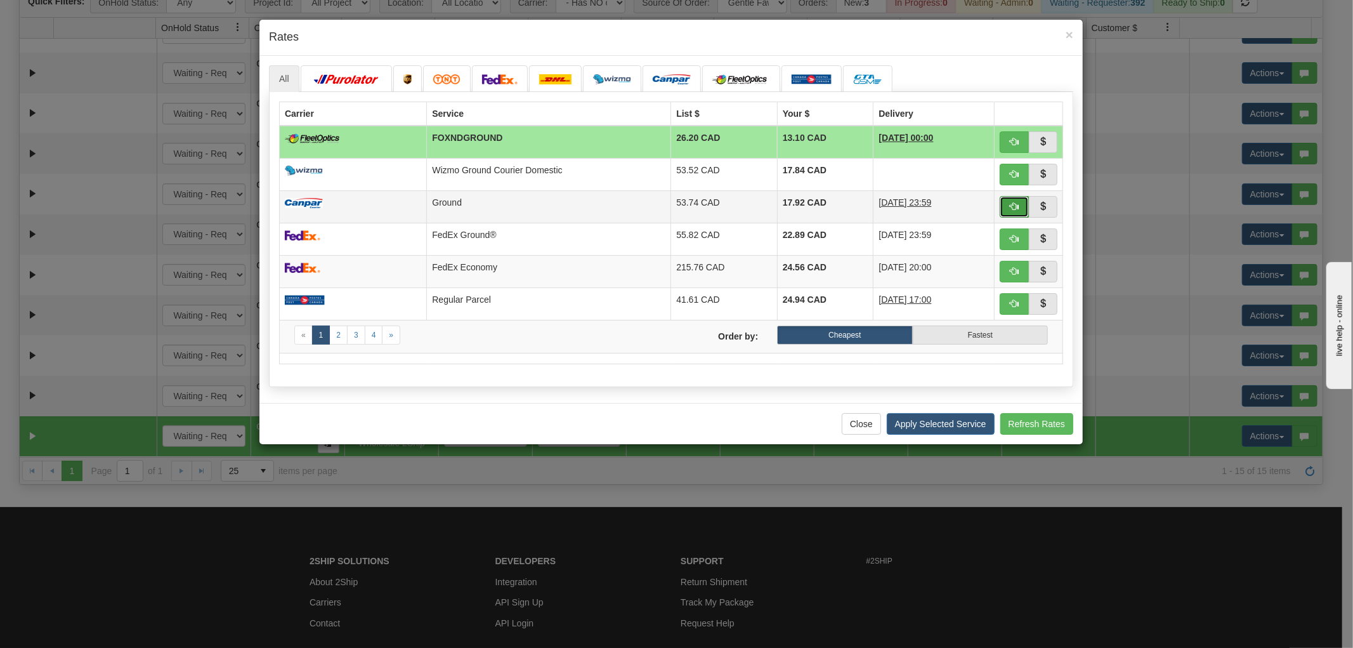
click at [1008, 211] on button "button" at bounding box center [1014, 207] width 29 height 22
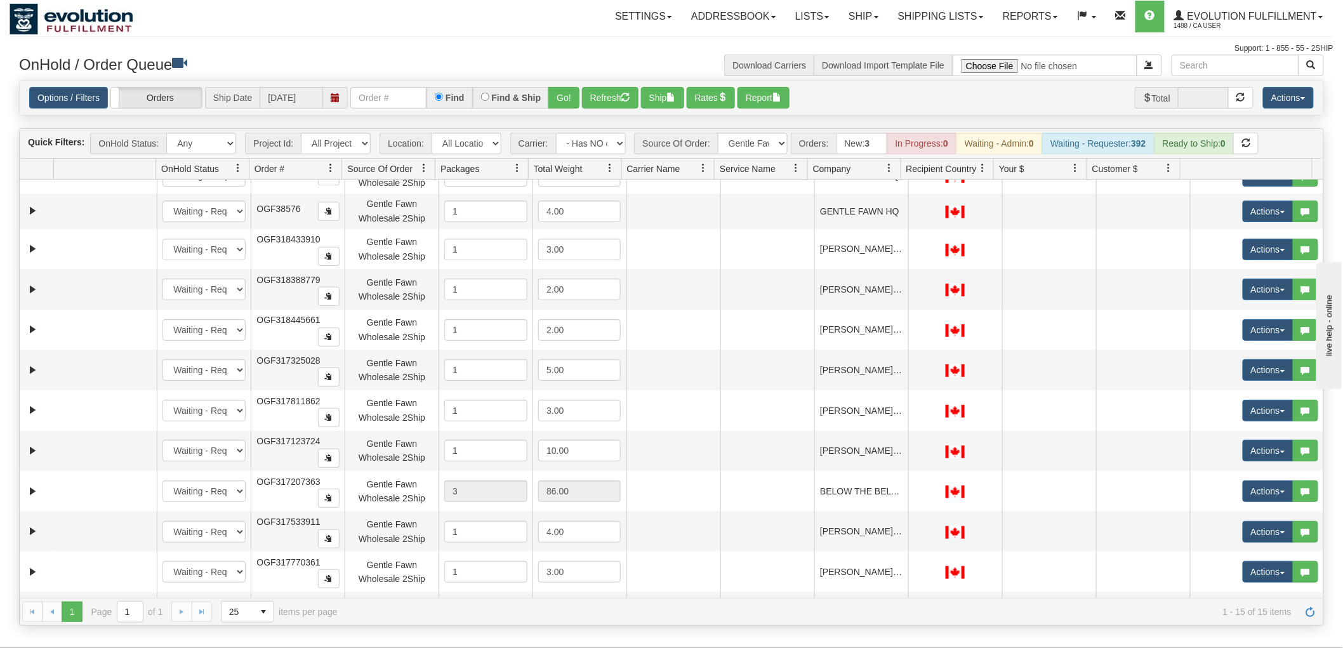
scroll to position [0, 0]
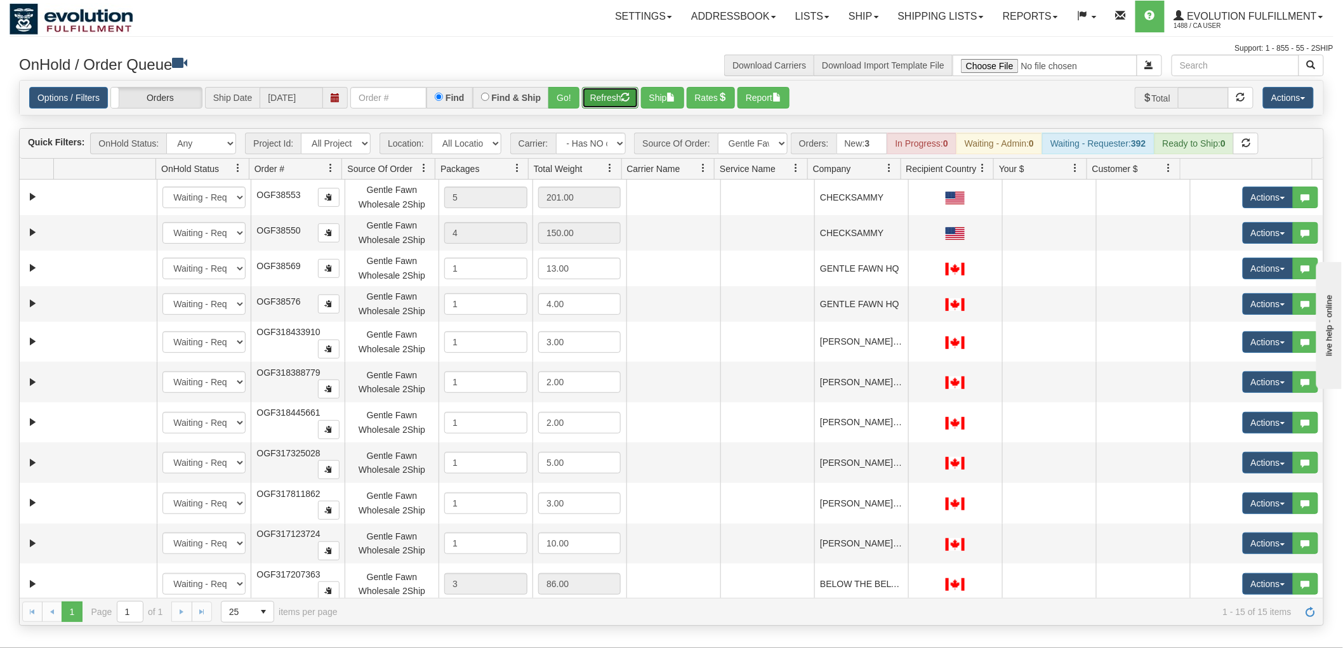
click at [607, 91] on button "Refresh" at bounding box center [610, 98] width 56 height 22
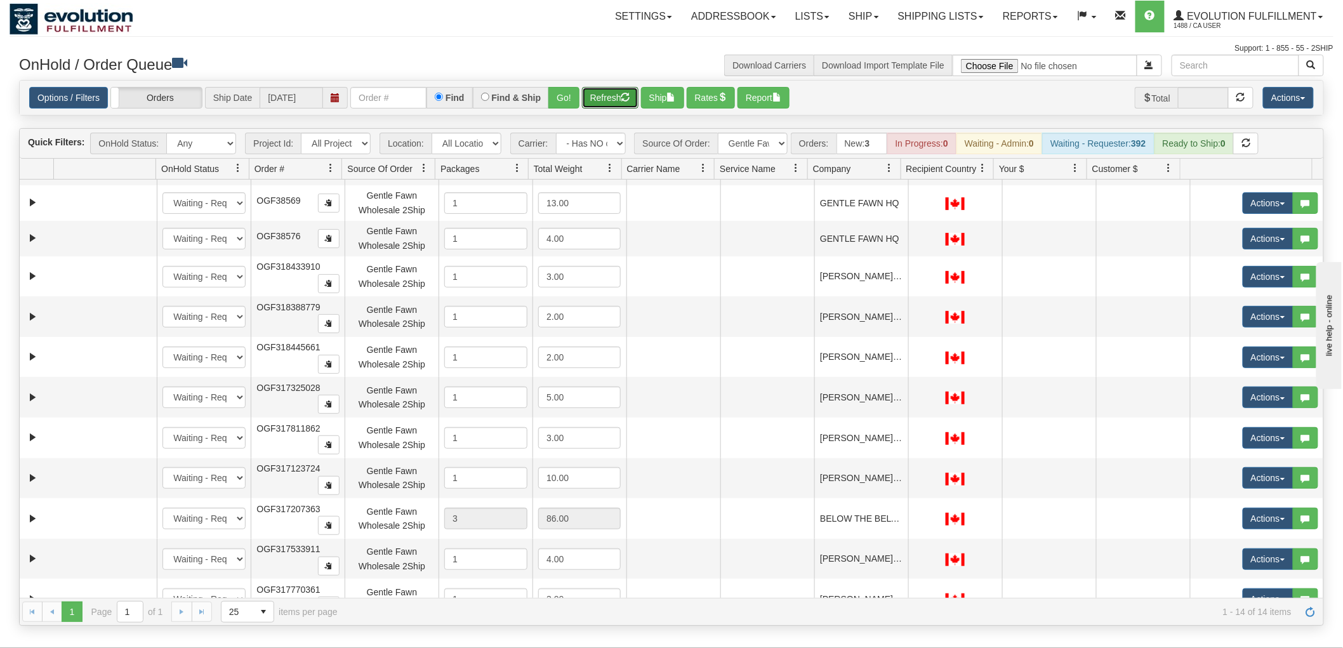
scroll to position [128, 0]
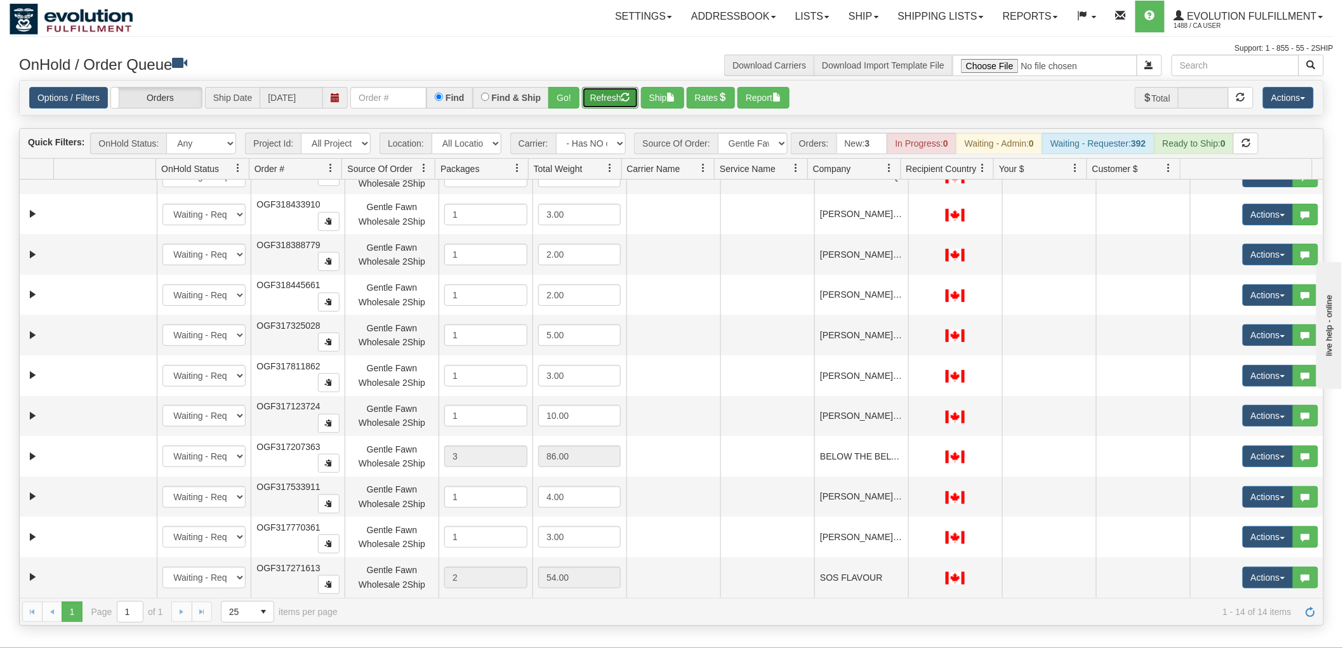
click at [604, 104] on button "Refresh" at bounding box center [610, 98] width 56 height 22
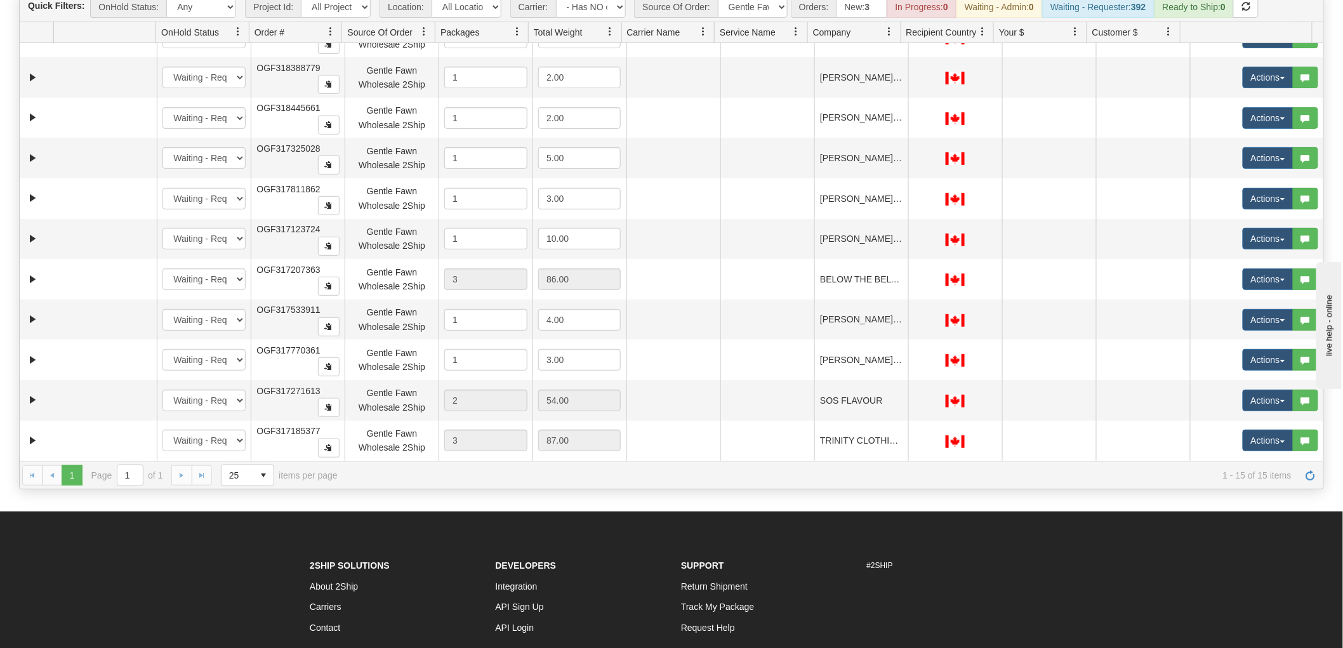
scroll to position [141, 0]
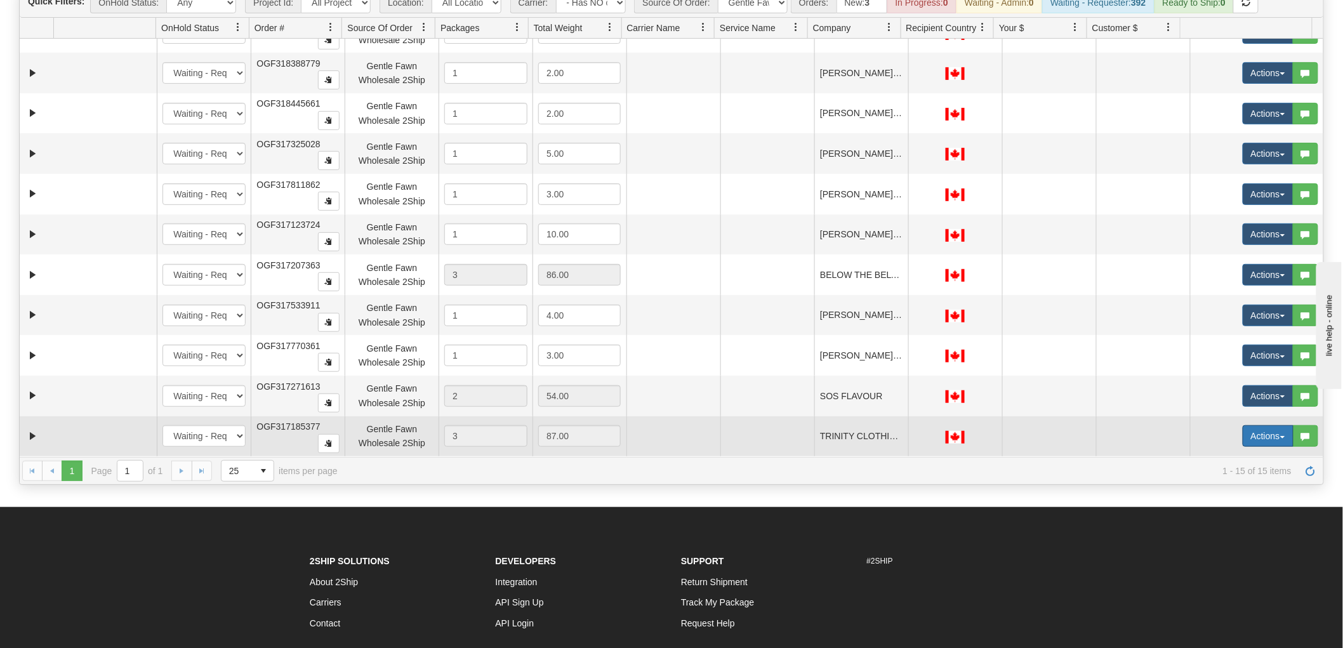
click at [1247, 430] on button "Actions" at bounding box center [1267, 436] width 51 height 22
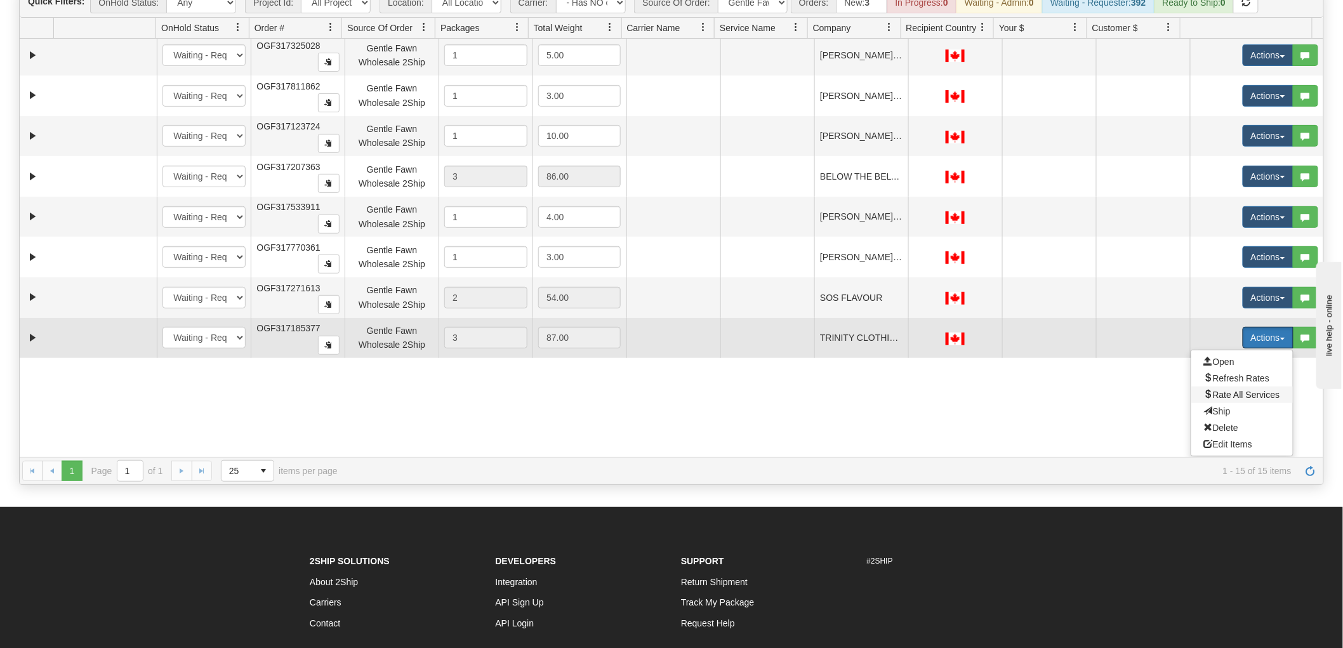
click at [1233, 394] on span "Rate All Services" at bounding box center [1242, 395] width 76 height 10
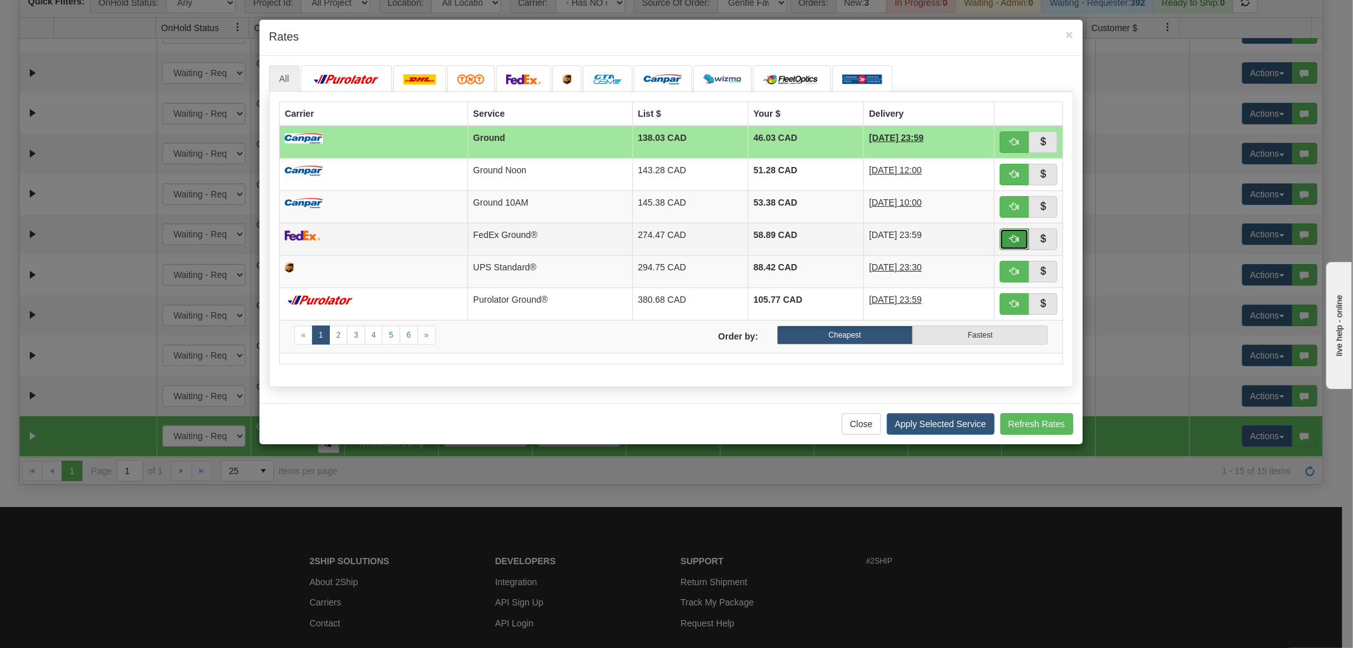
click at [1020, 235] on button "button" at bounding box center [1014, 239] width 29 height 22
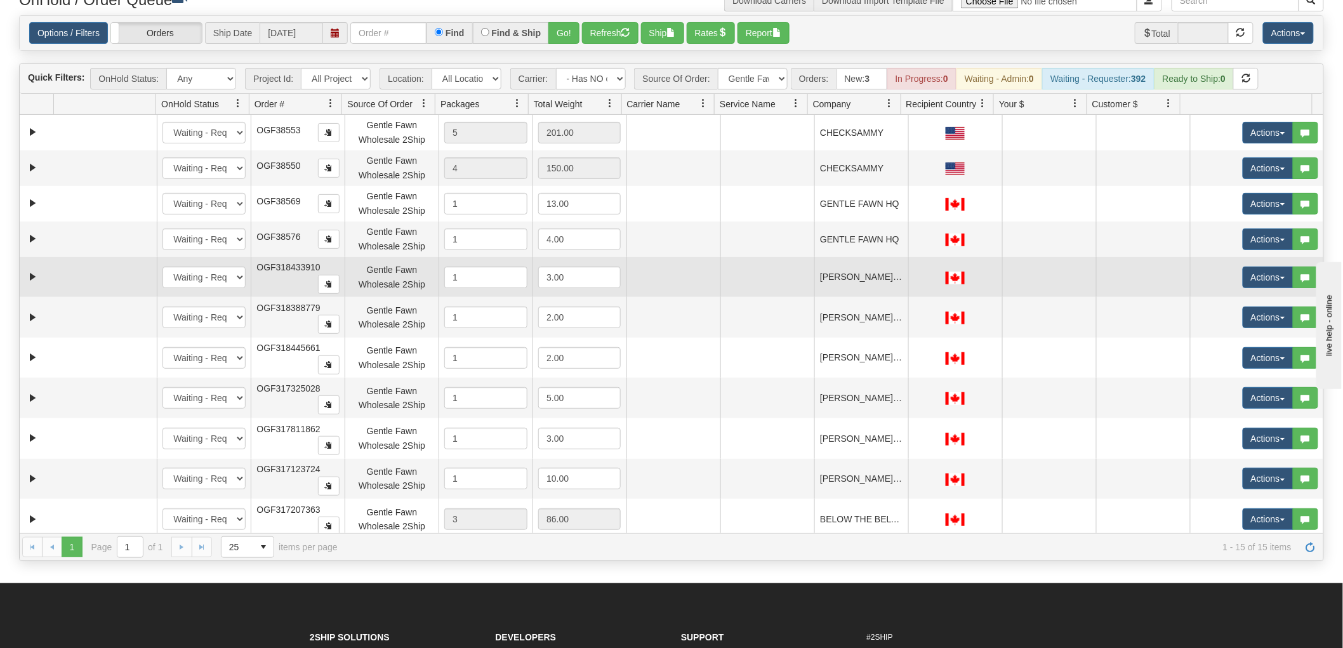
scroll to position [0, 0]
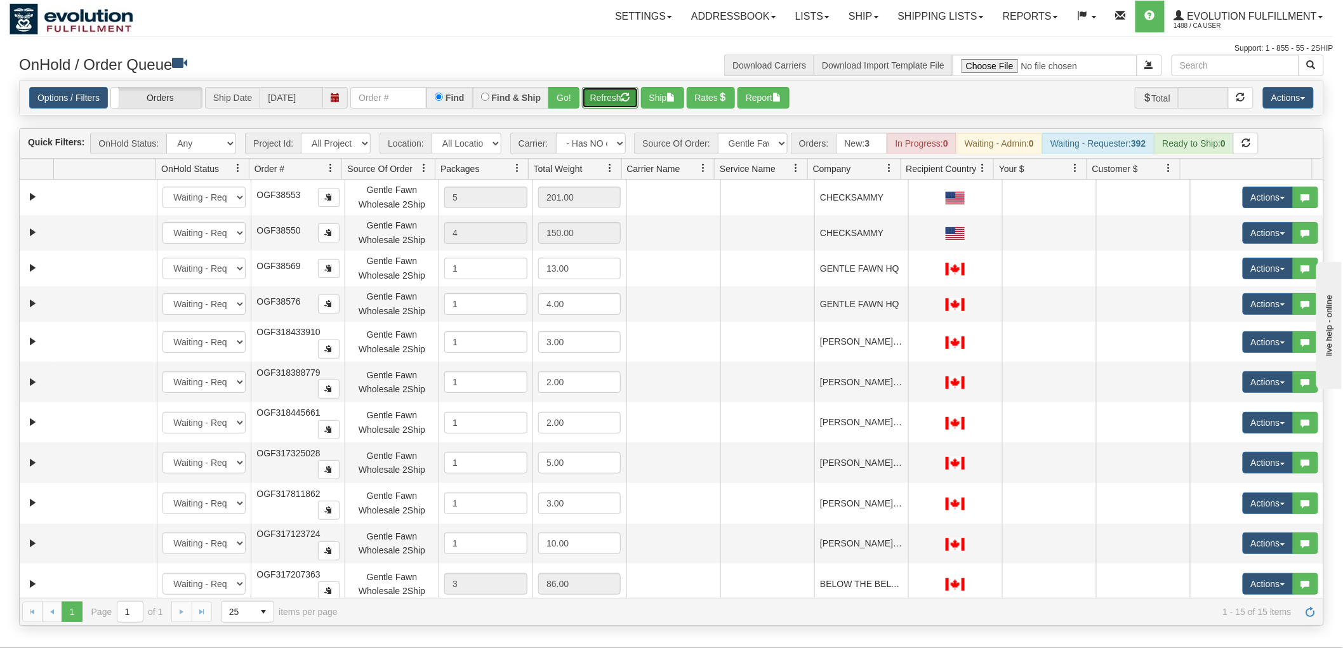
click at [608, 104] on button "Refresh" at bounding box center [610, 98] width 56 height 22
click at [754, 142] on select "All Sources AirBlaster 2Ship Integration Ambler Apparel 2Ship Integration BC [M…" at bounding box center [753, 144] width 70 height 22
select select "Tofino Towels 2Ship"
click at [718, 133] on select "All Sources AirBlaster 2Ship Integration Ambler Apparel 2Ship Integration BC [M…" at bounding box center [753, 144] width 70 height 22
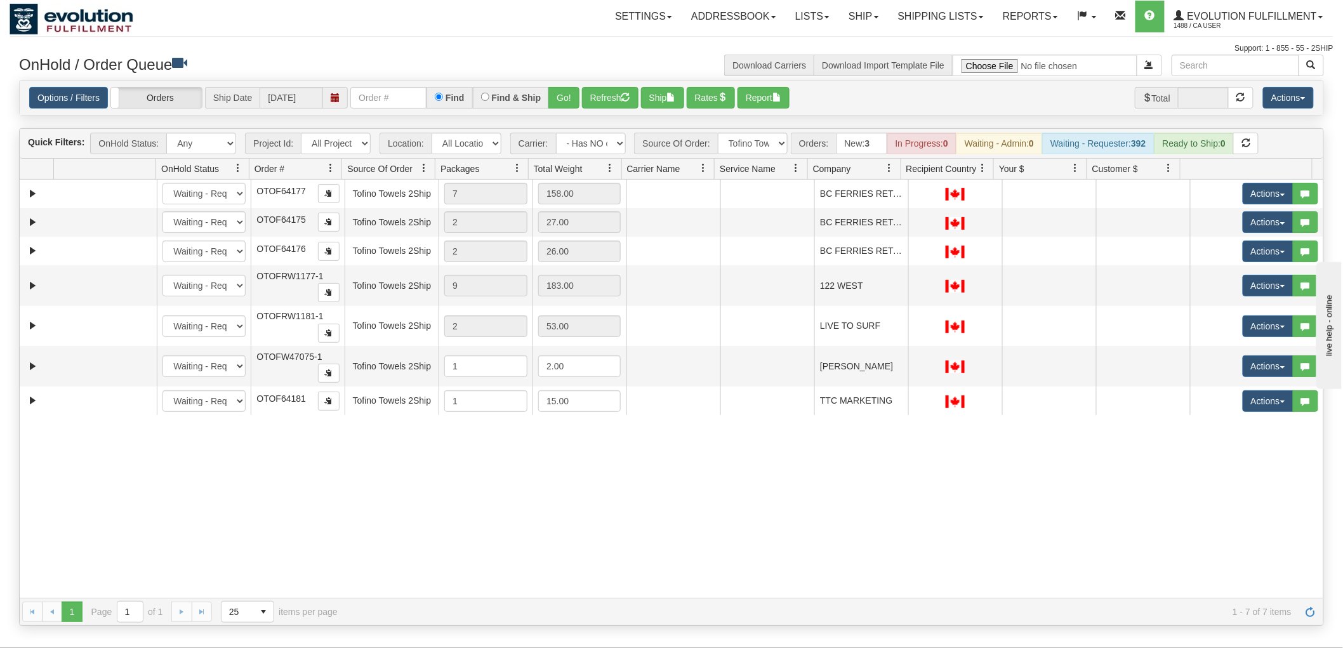
click at [769, 481] on div "31667138 EVOLUTION V3 91228518 0 New In Progress Waiting - Admin Waiting - Requ…" at bounding box center [671, 389] width 1303 height 418
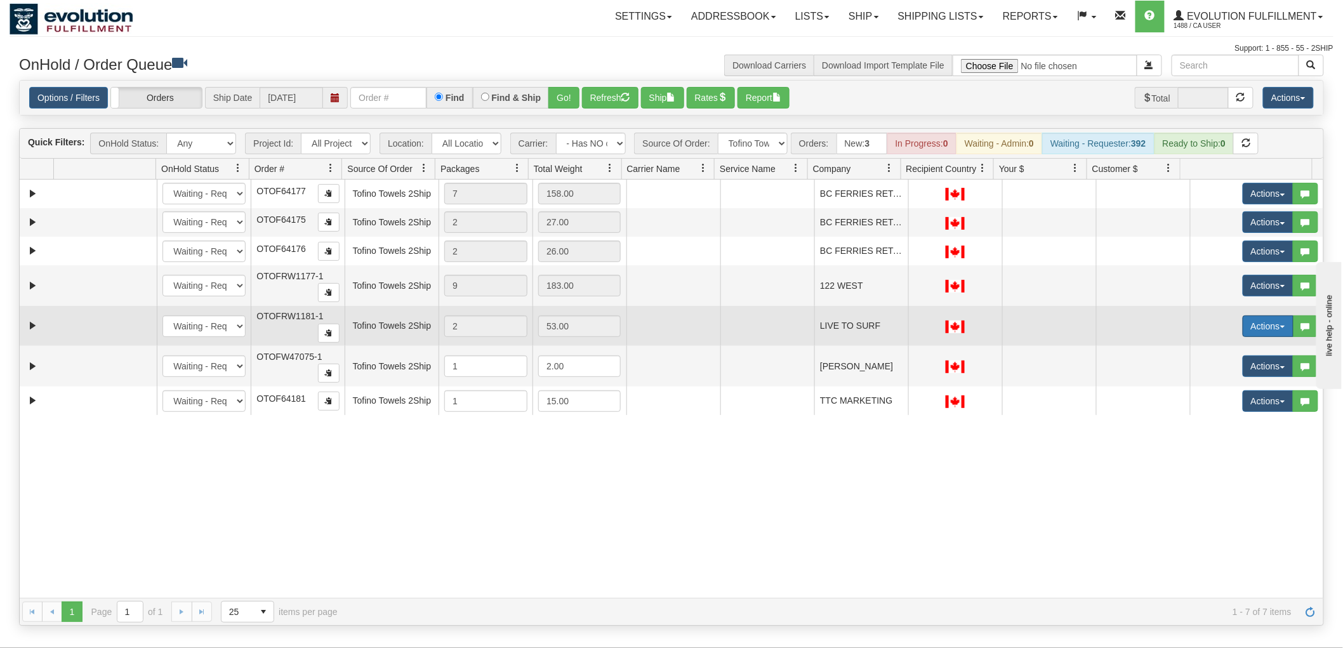
click at [1258, 327] on button "Actions" at bounding box center [1267, 326] width 51 height 22
click at [1235, 383] on span "Rate All Services" at bounding box center [1242, 383] width 76 height 10
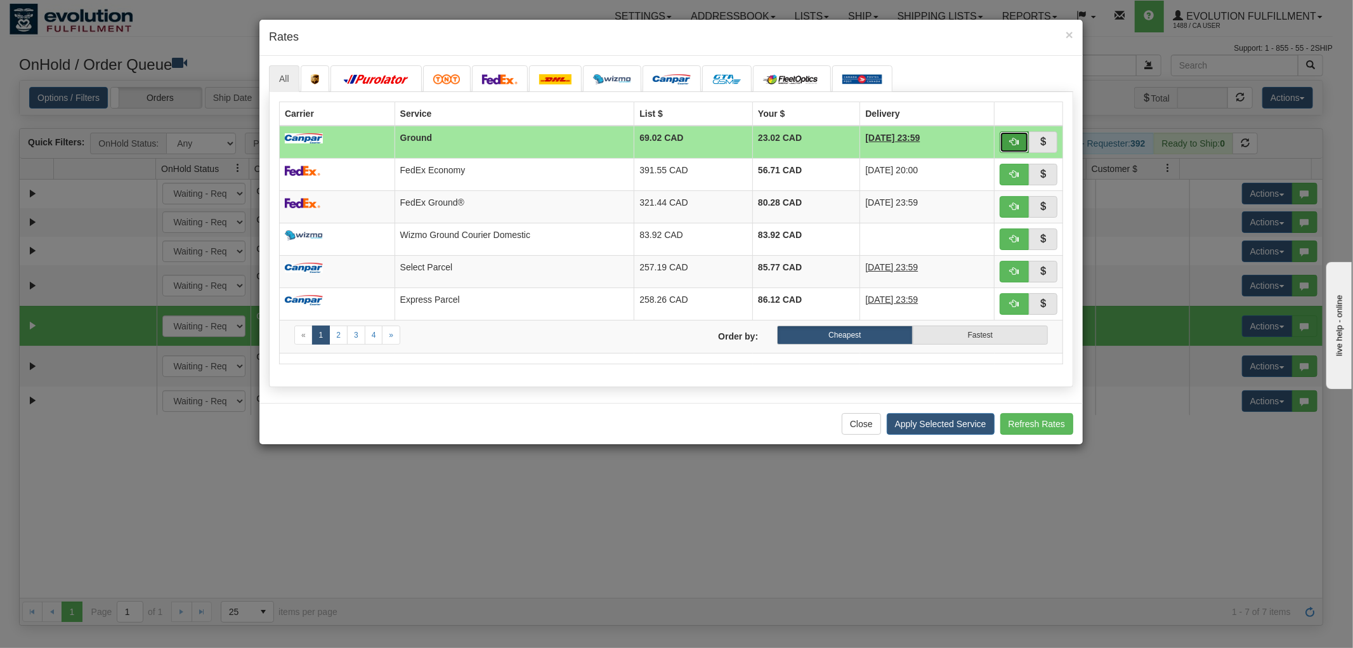
click at [1013, 140] on span "button" at bounding box center [1014, 141] width 9 height 9
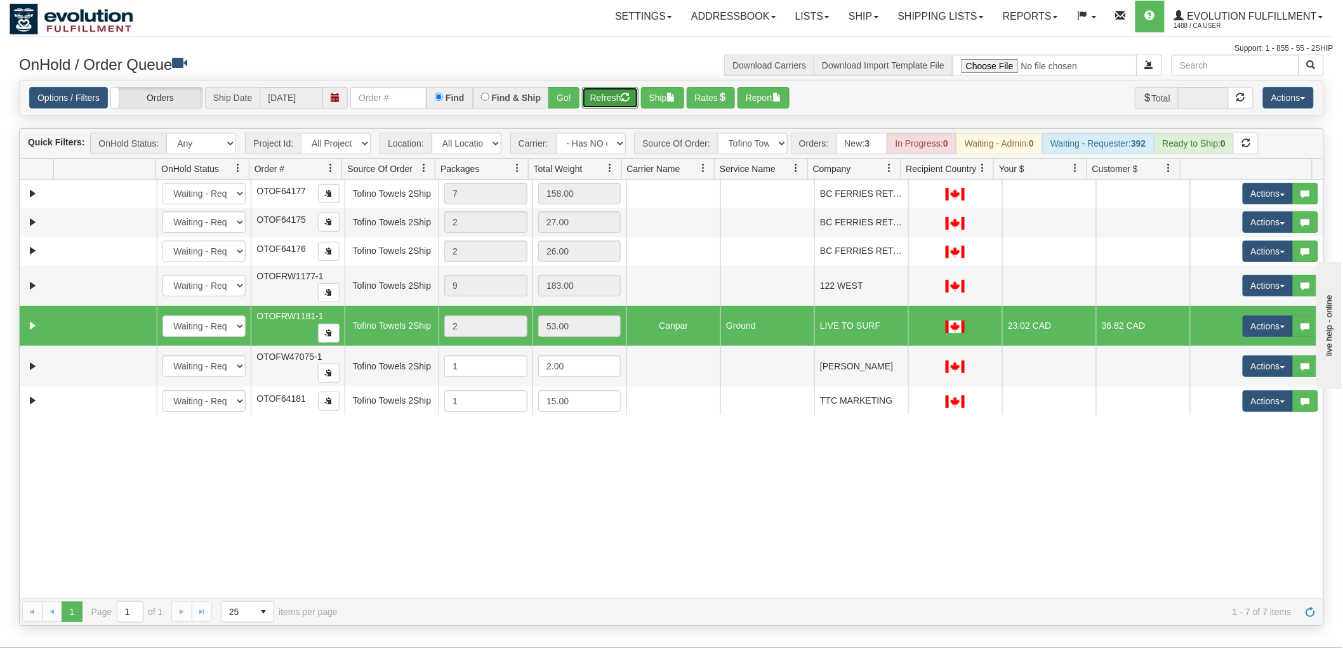
click at [616, 91] on button "Refresh" at bounding box center [610, 98] width 56 height 22
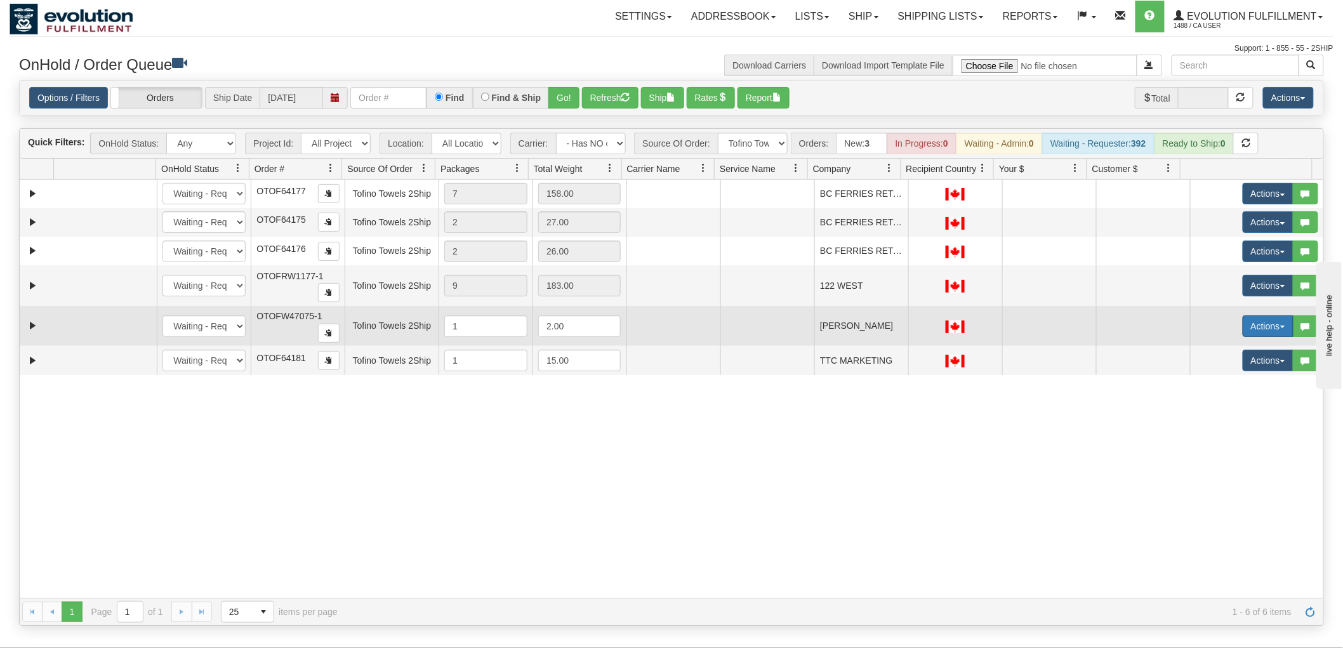
click at [1244, 326] on button "Actions" at bounding box center [1267, 326] width 51 height 22
click at [1238, 378] on span "Rate All Services" at bounding box center [1242, 383] width 76 height 10
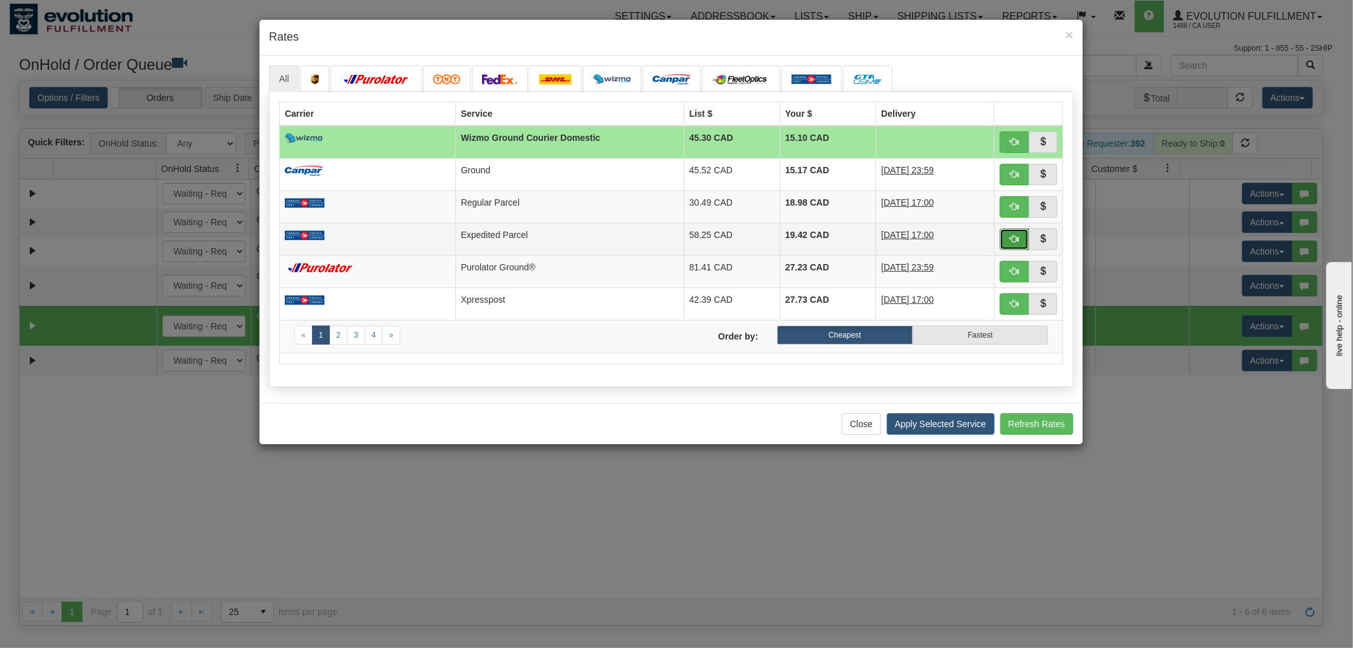
click at [1015, 234] on span "button" at bounding box center [1014, 238] width 9 height 9
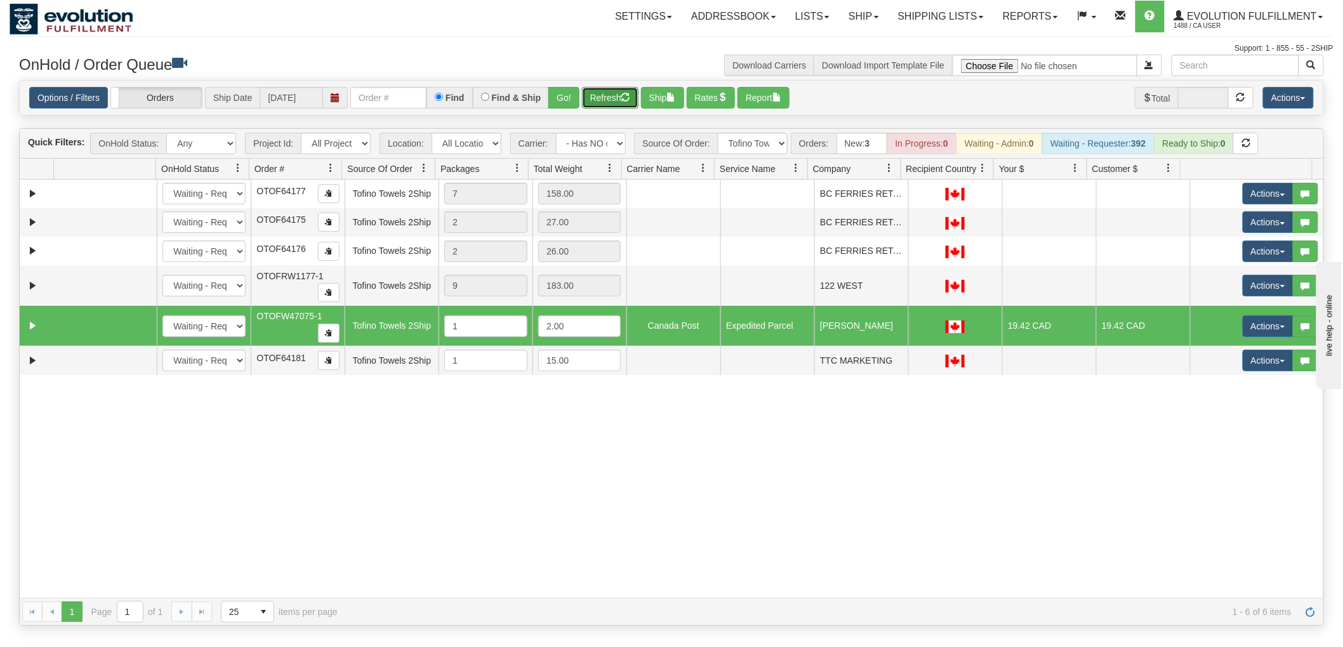
click at [608, 91] on button "Refresh" at bounding box center [610, 98] width 56 height 22
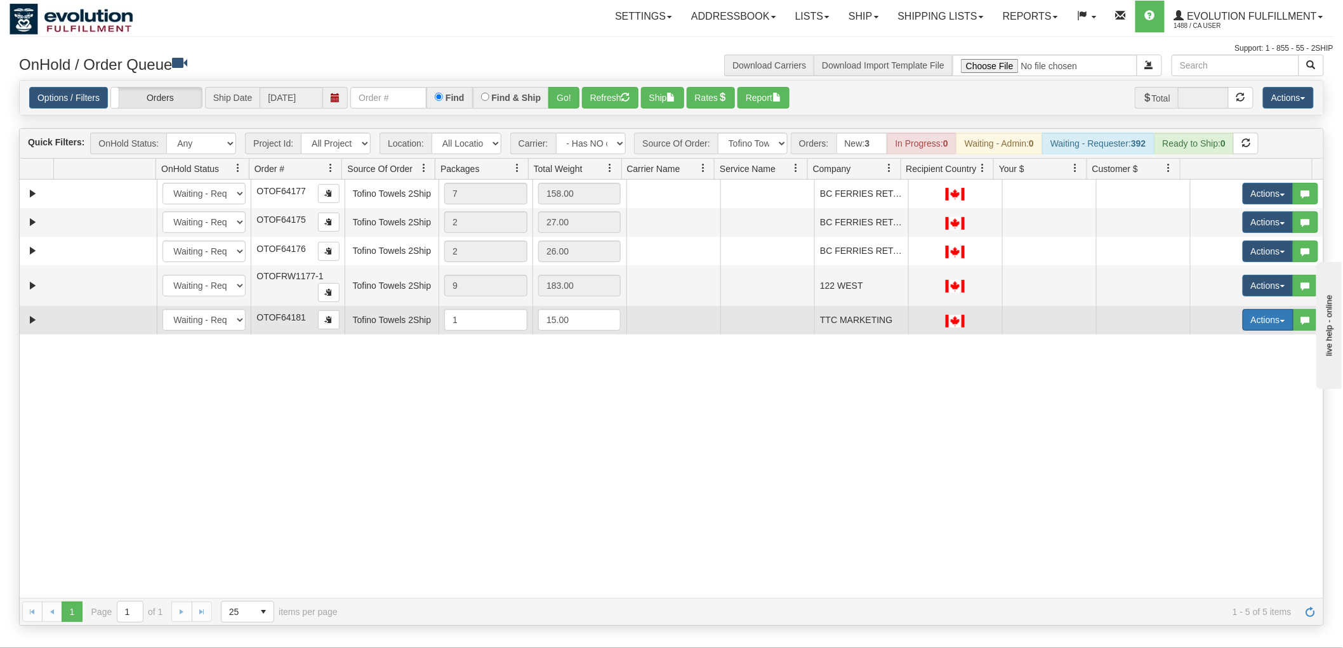
click at [1260, 331] on button "Actions" at bounding box center [1267, 320] width 51 height 22
click at [1234, 376] on span "Rate All Services" at bounding box center [1242, 377] width 76 height 10
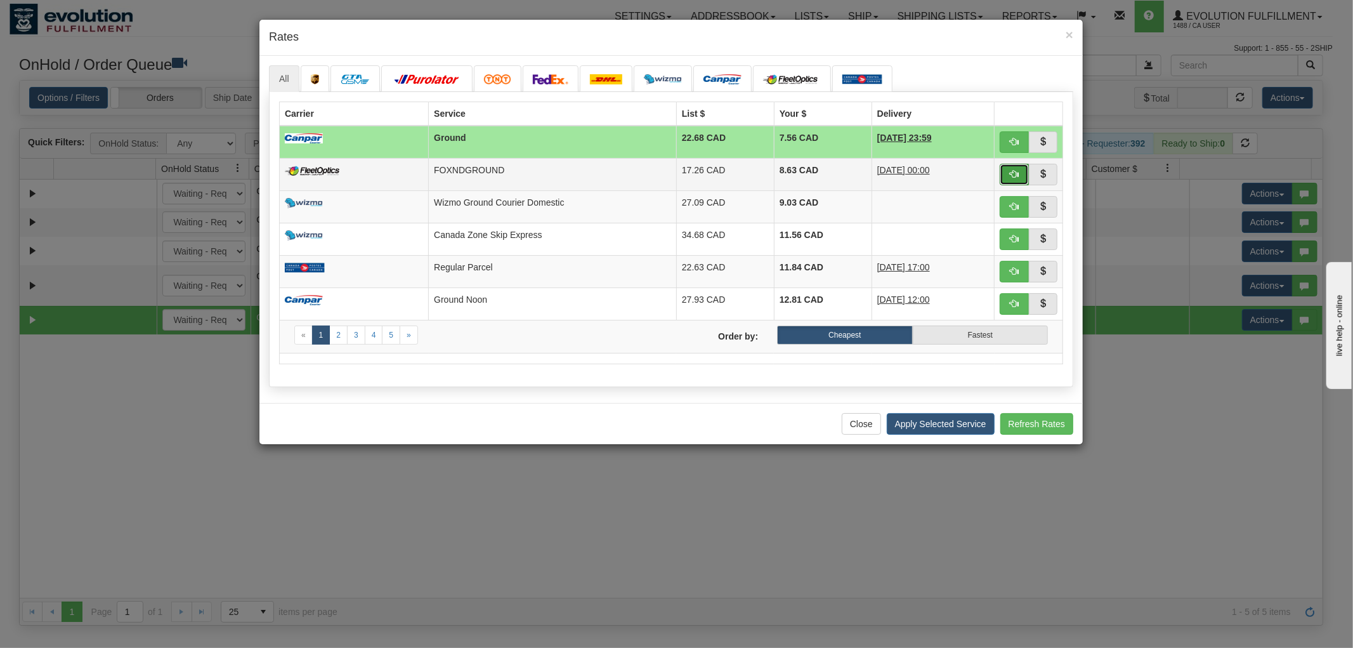
click at [1009, 178] on button "button" at bounding box center [1014, 175] width 29 height 22
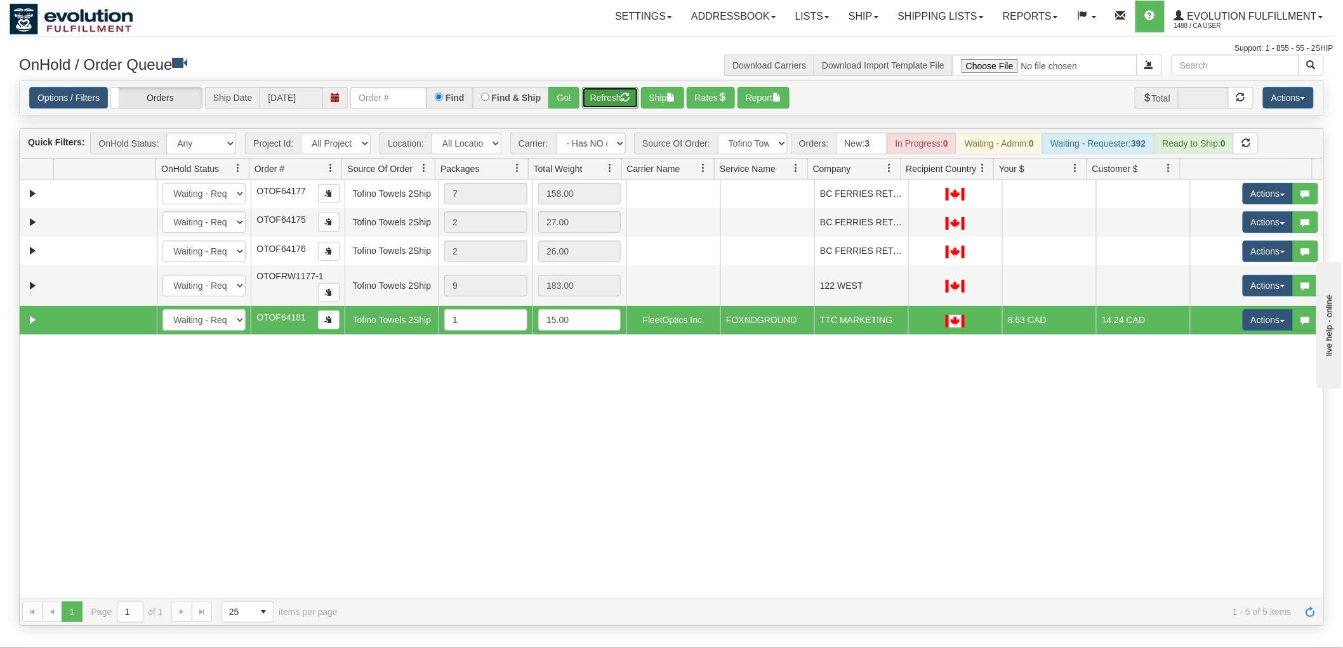
click at [617, 96] on button "Refresh" at bounding box center [610, 98] width 56 height 22
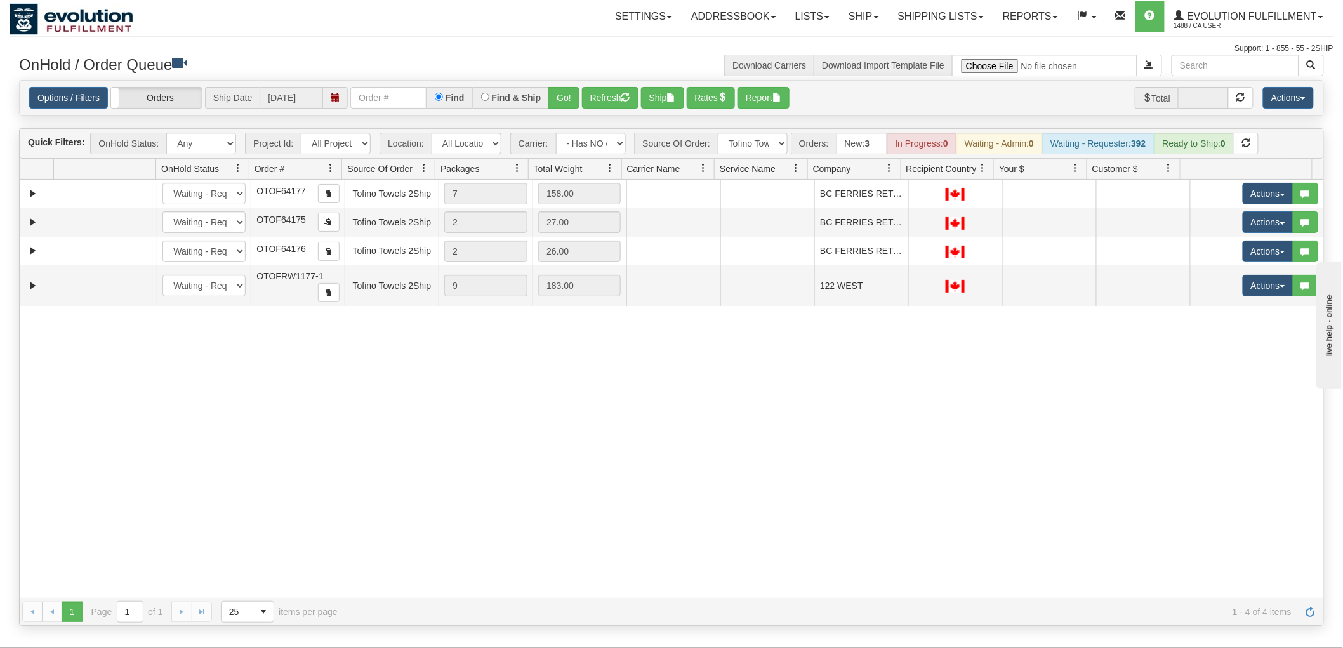
click at [722, 496] on div "31667138 EVOLUTION V3 91228518 0 New In Progress Waiting - Admin Waiting - Requ…" at bounding box center [671, 389] width 1303 height 418
